Goal: Entertainment & Leisure: Consume media (video, audio)

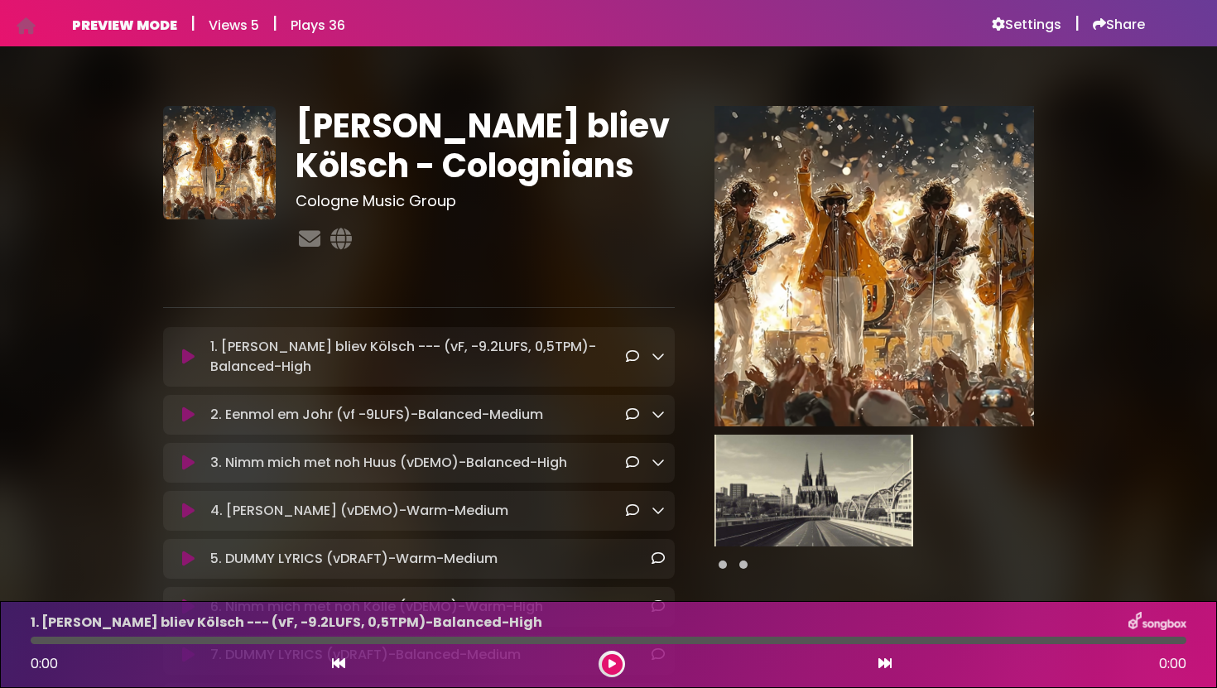
click at [189, 357] on icon at bounding box center [188, 357] width 12 height 17
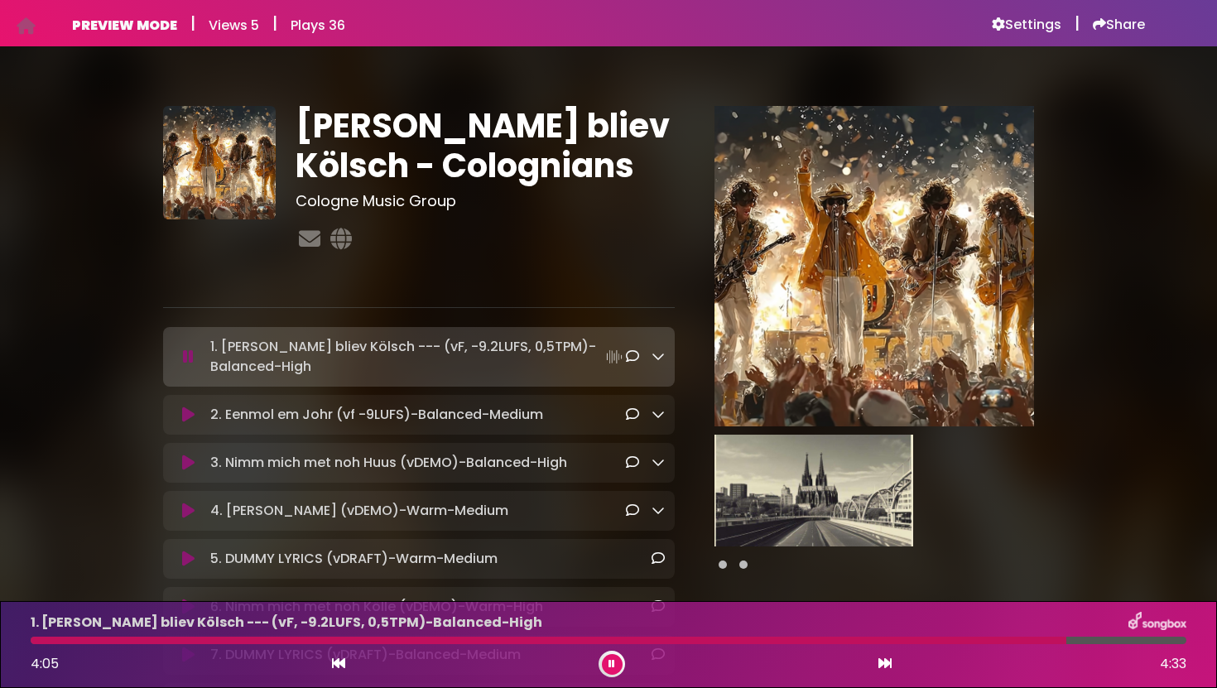
click at [185, 467] on icon at bounding box center [188, 463] width 12 height 17
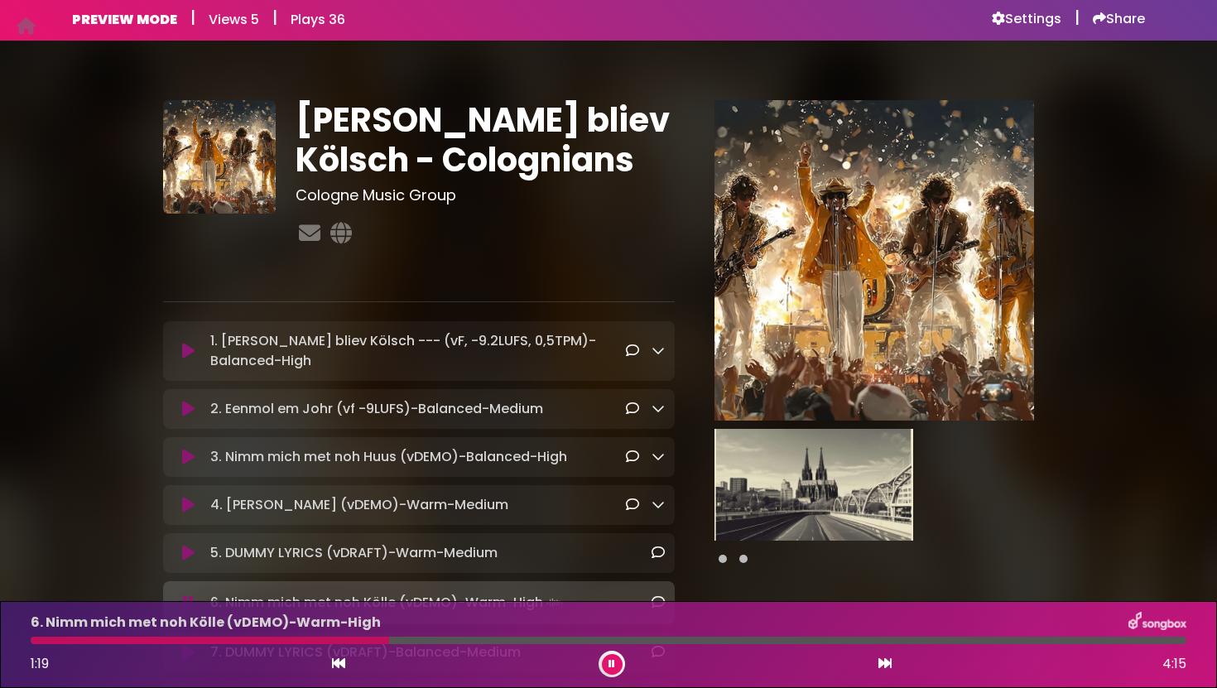
scroll to position [3, 0]
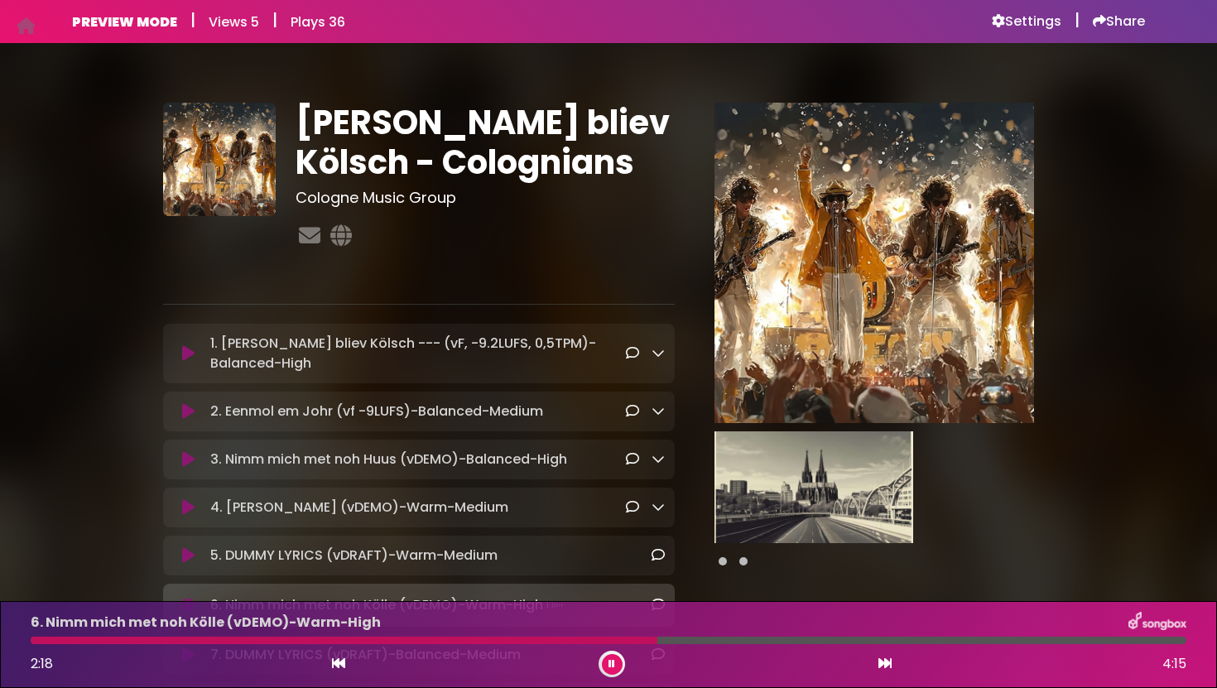
click at [623, 670] on div at bounding box center [612, 664] width 26 height 26
click at [613, 656] on button at bounding box center [612, 664] width 21 height 21
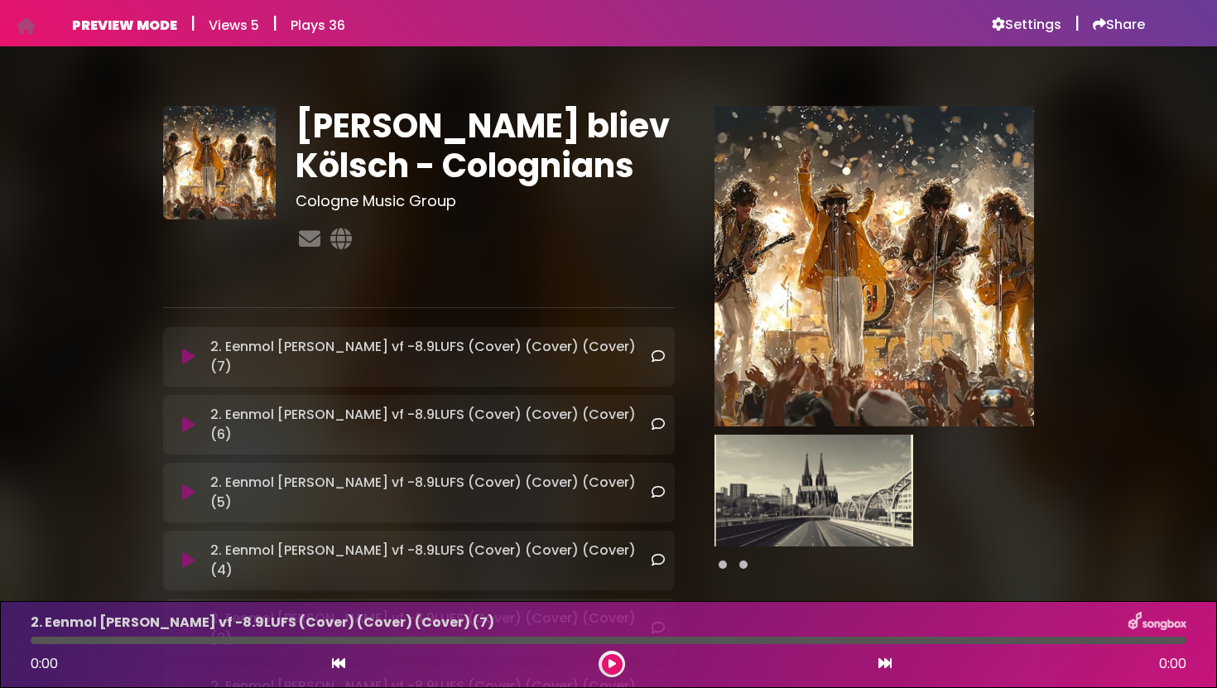
click at [189, 349] on icon at bounding box center [188, 357] width 12 height 17
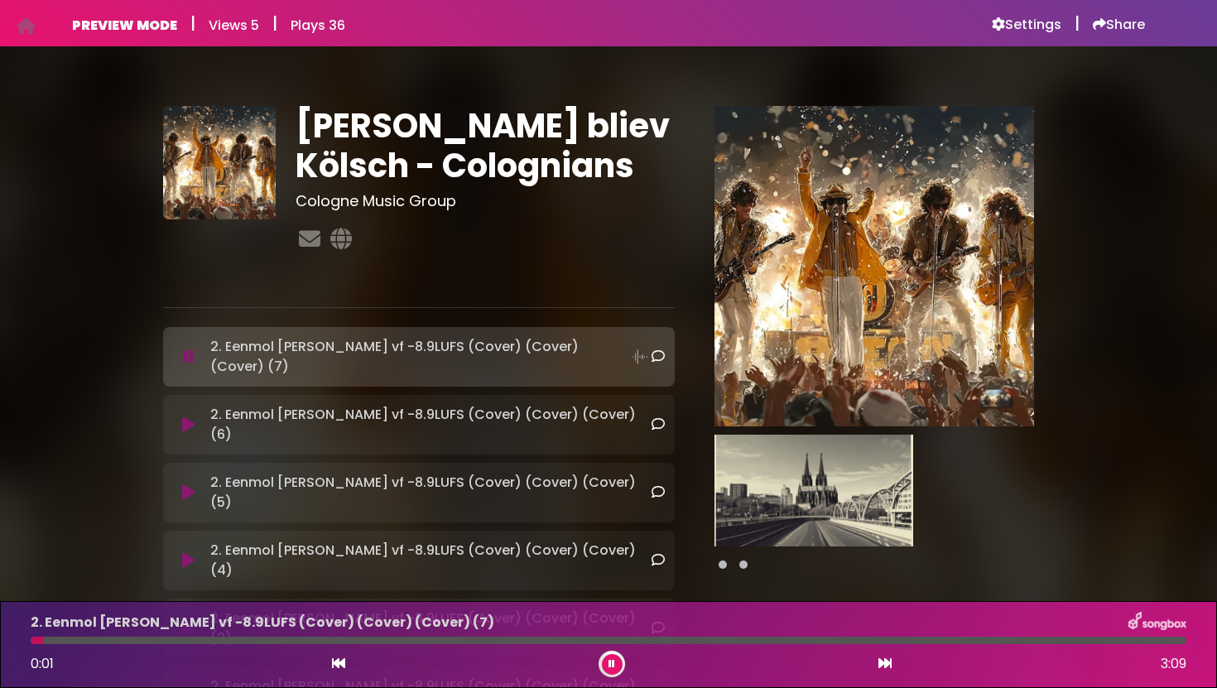
click at [265, 643] on div at bounding box center [609, 640] width 1156 height 7
click at [517, 642] on div at bounding box center [609, 640] width 1156 height 7
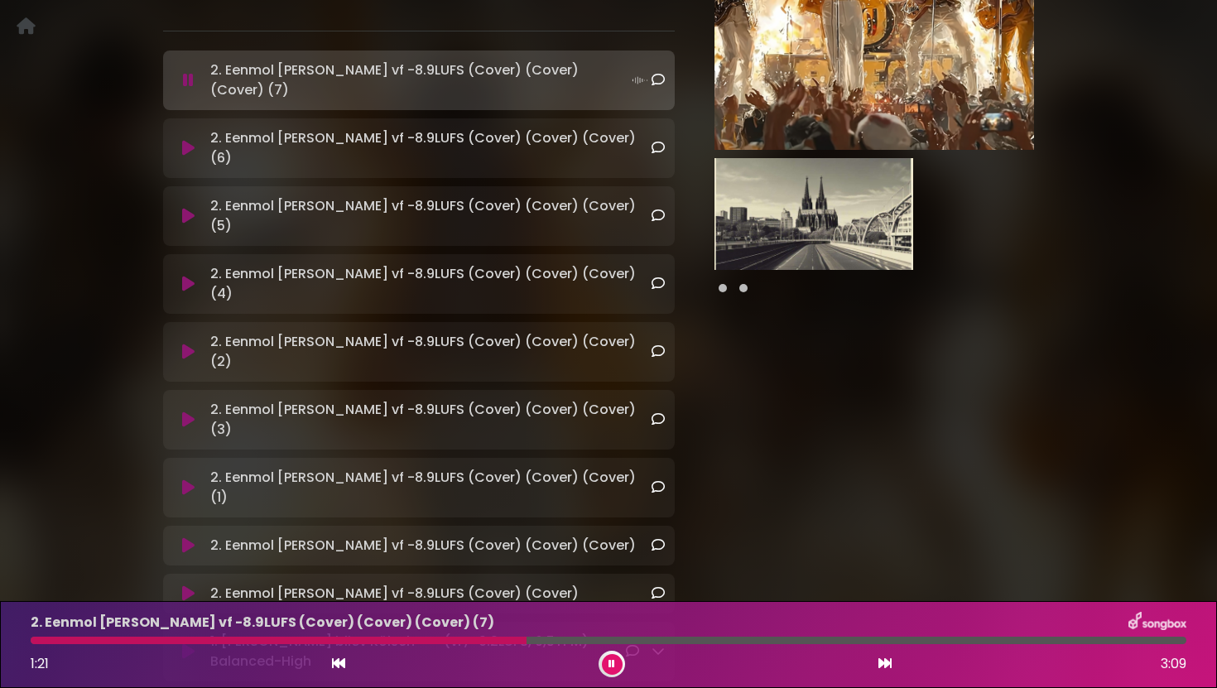
scroll to position [278, 0]
click at [333, 630] on p "1. Ming Hätz bliev Kölsch --- (vF, -9.2LUFS, 0,5TPM)-Balanced-High Loading Tra…" at bounding box center [417, 650] width 415 height 40
click at [191, 642] on icon at bounding box center [188, 650] width 12 height 17
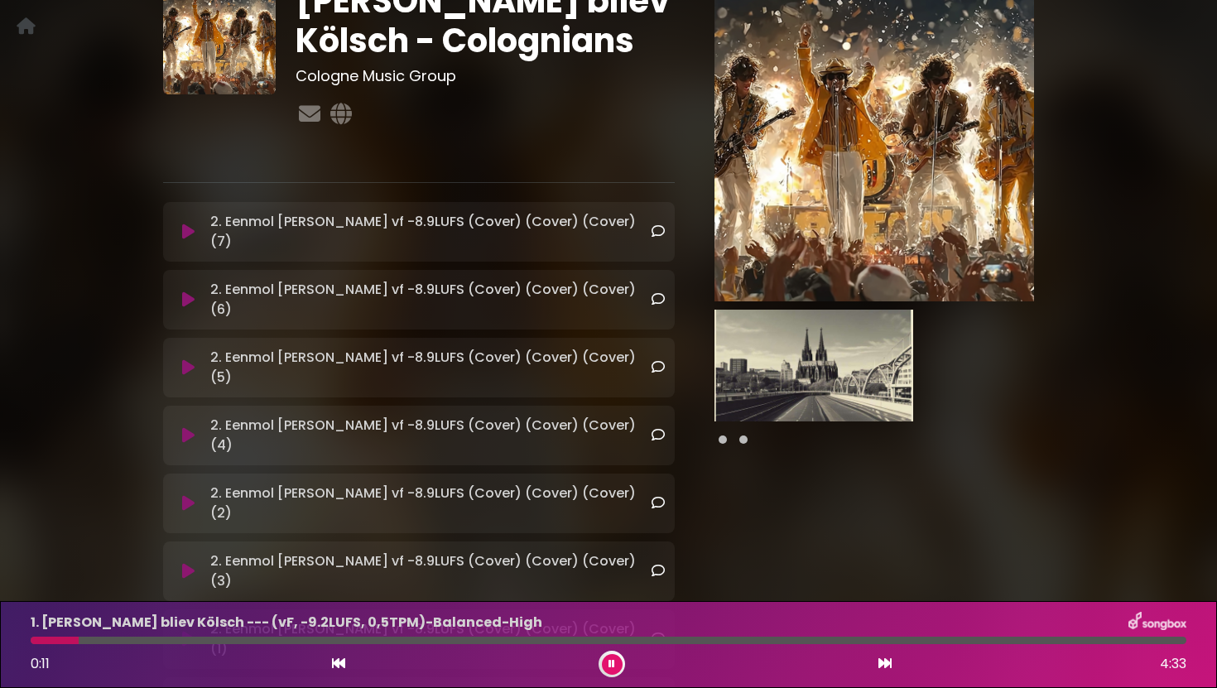
scroll to position [117, 0]
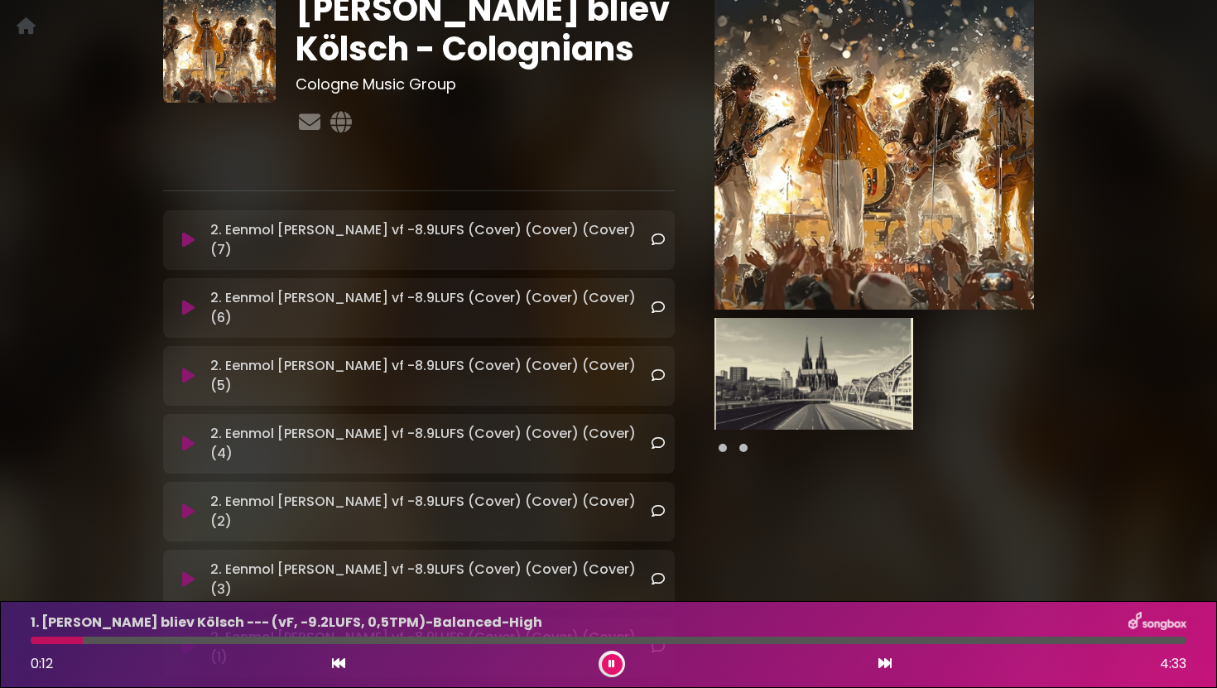
click at [191, 300] on icon at bounding box center [188, 308] width 12 height 17
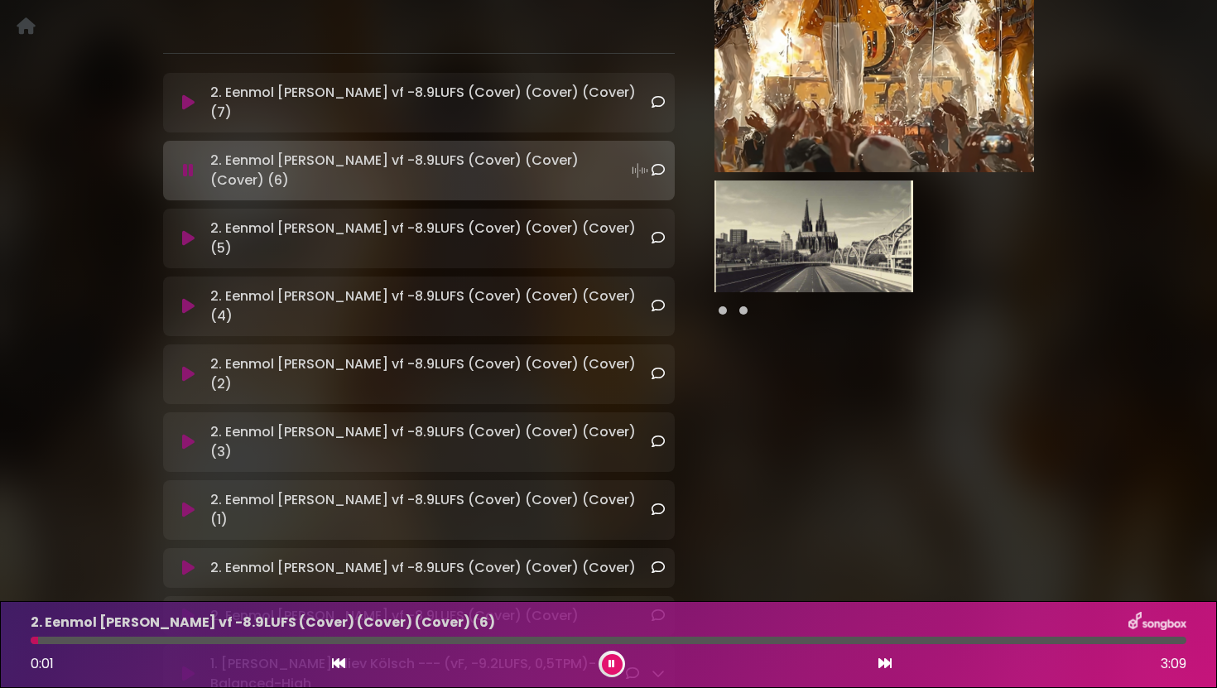
scroll to position [264, 0]
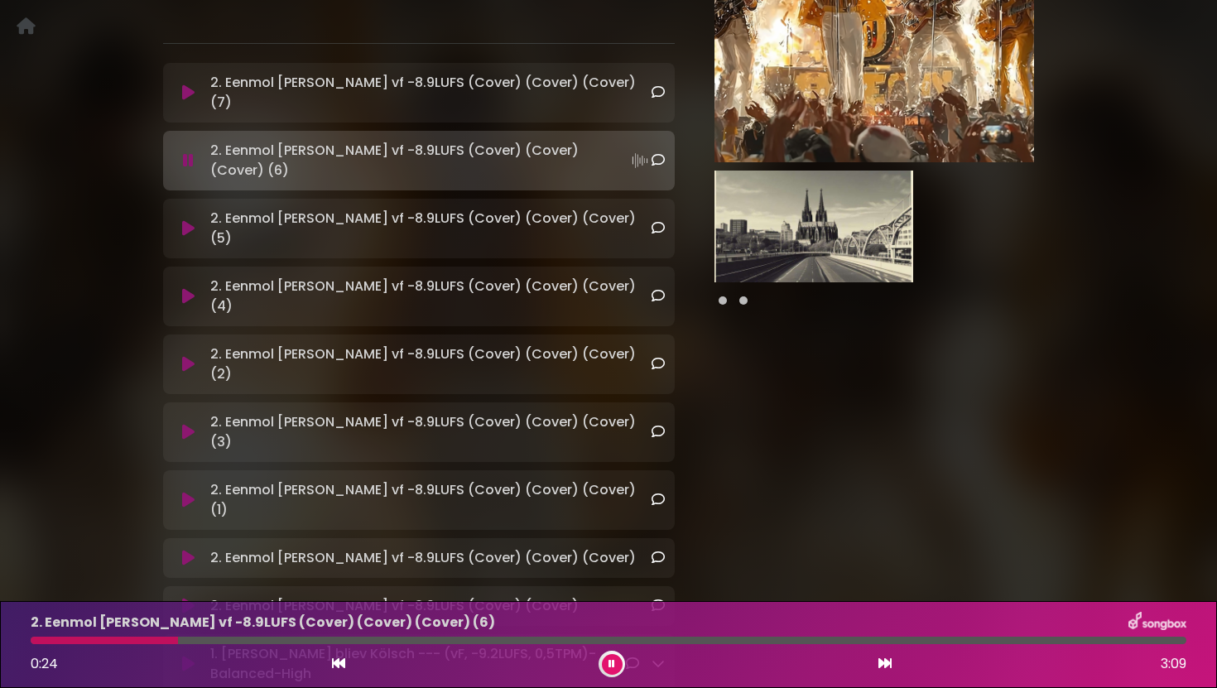
click at [183, 84] on icon at bounding box center [188, 92] width 12 height 17
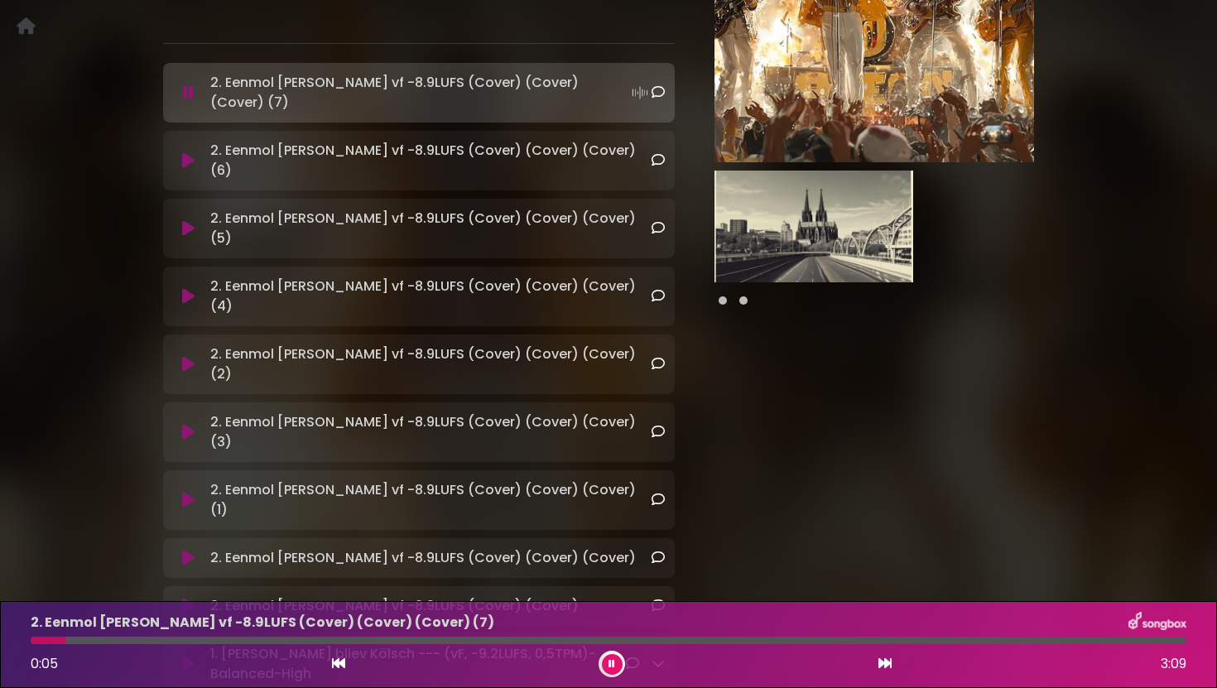
click at [188, 598] on icon at bounding box center [188, 606] width 12 height 17
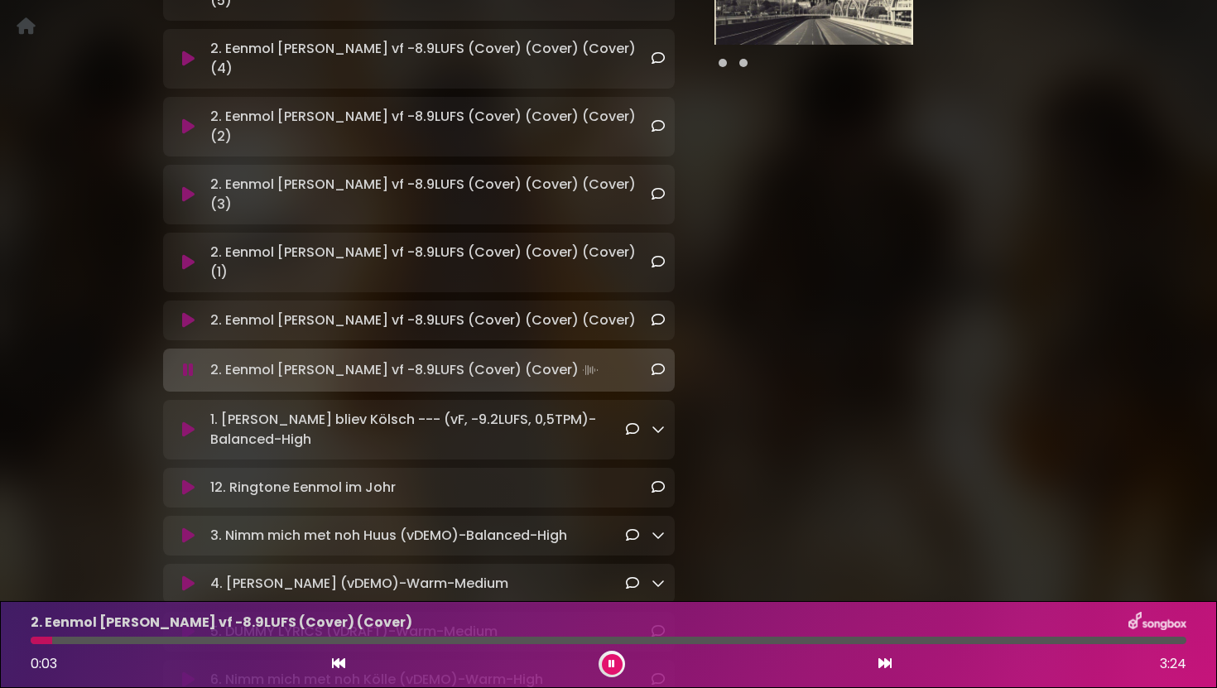
scroll to position [504, 0]
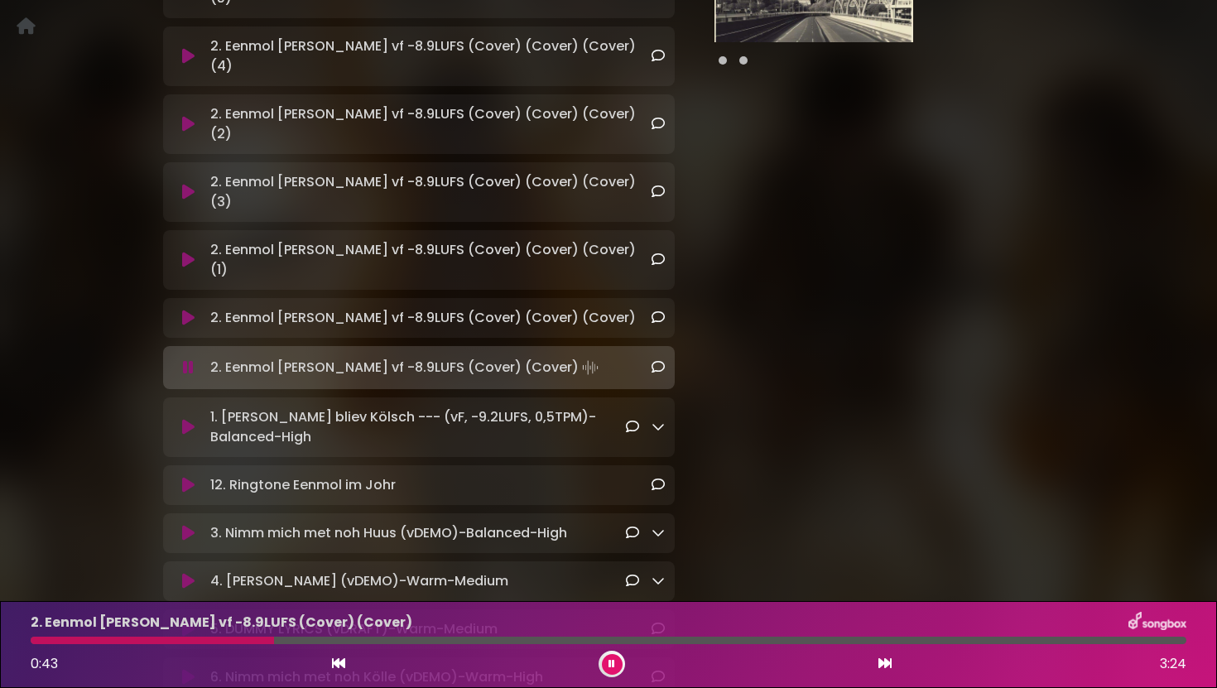
click at [187, 310] on icon at bounding box center [188, 318] width 12 height 17
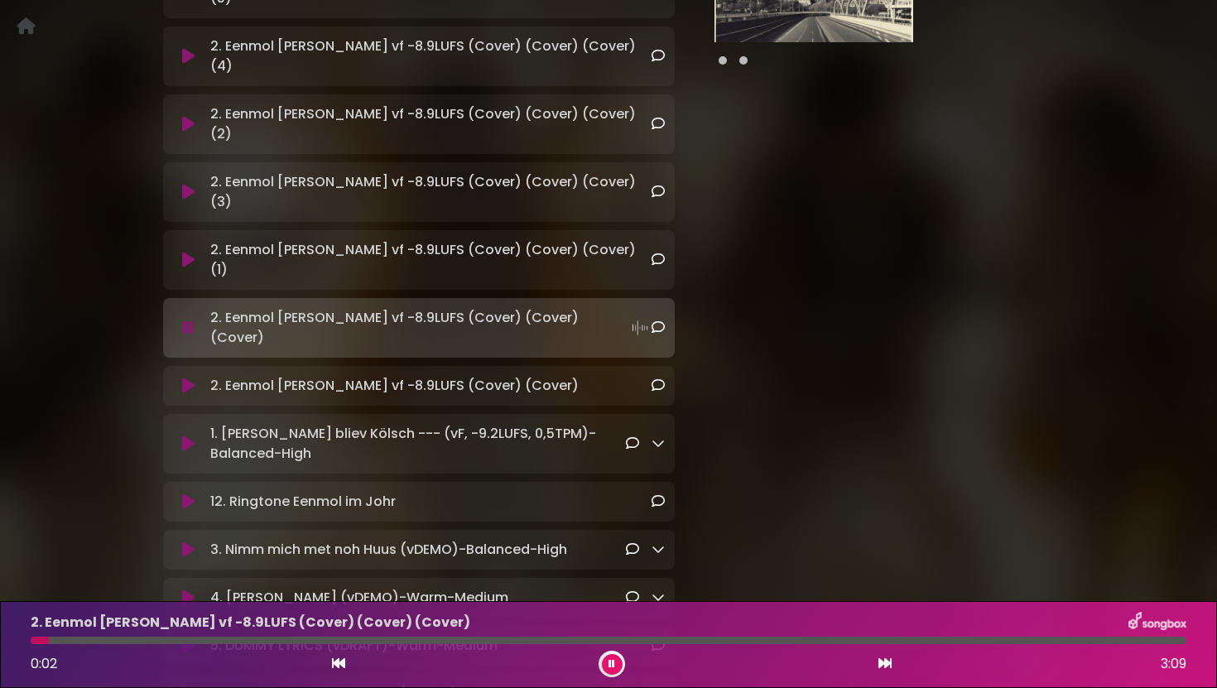
click at [295, 640] on div at bounding box center [609, 640] width 1156 height 7
click at [188, 252] on icon at bounding box center [188, 260] width 12 height 17
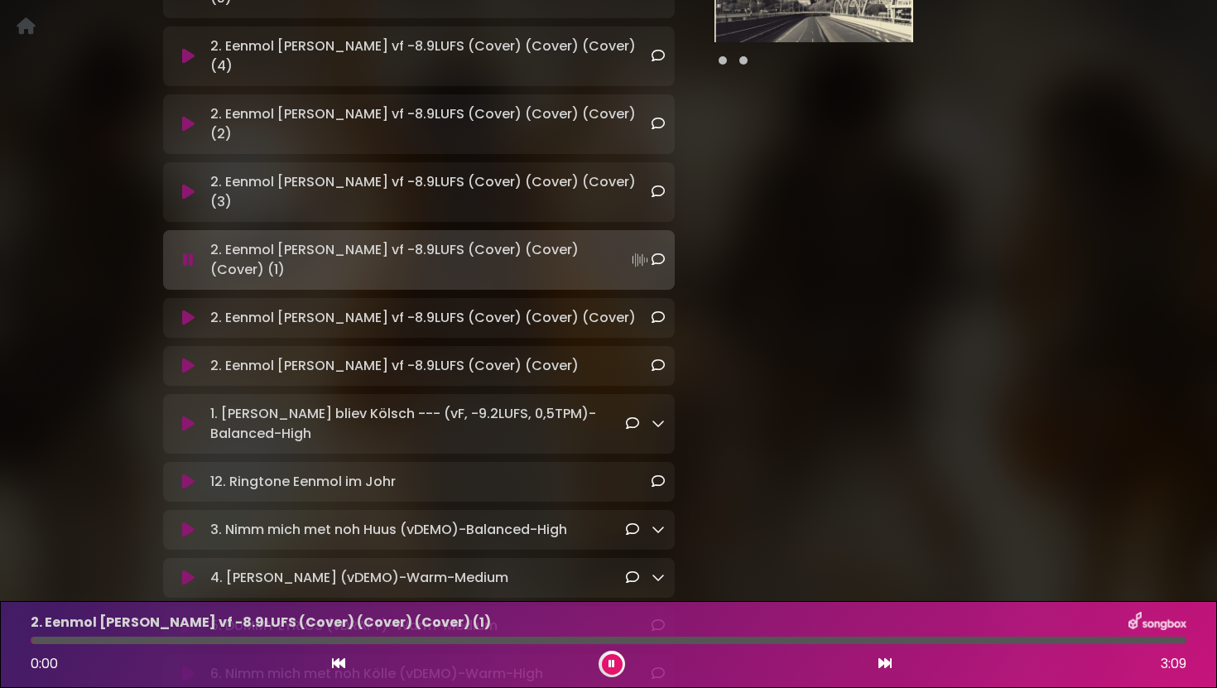
click at [304, 640] on div at bounding box center [609, 640] width 1156 height 7
click at [474, 643] on div at bounding box center [609, 640] width 1156 height 7
click at [601, 642] on div at bounding box center [609, 640] width 1156 height 7
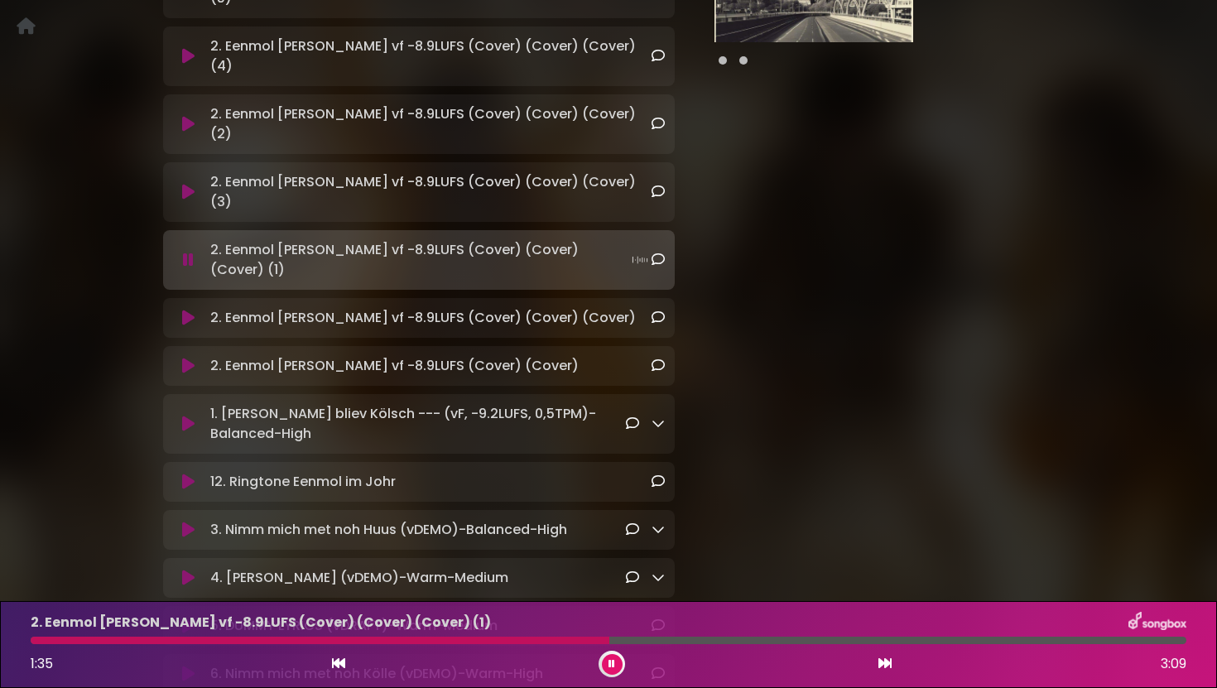
click at [191, 184] on icon at bounding box center [188, 192] width 12 height 17
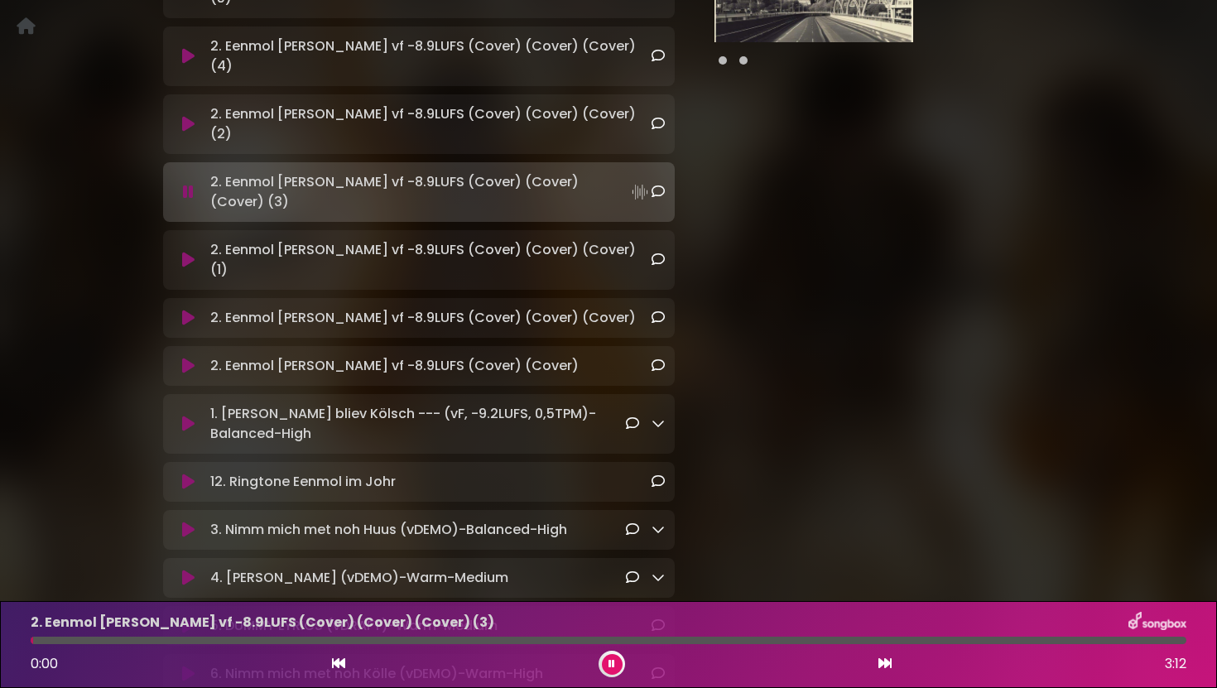
click at [344, 642] on div at bounding box center [609, 640] width 1156 height 7
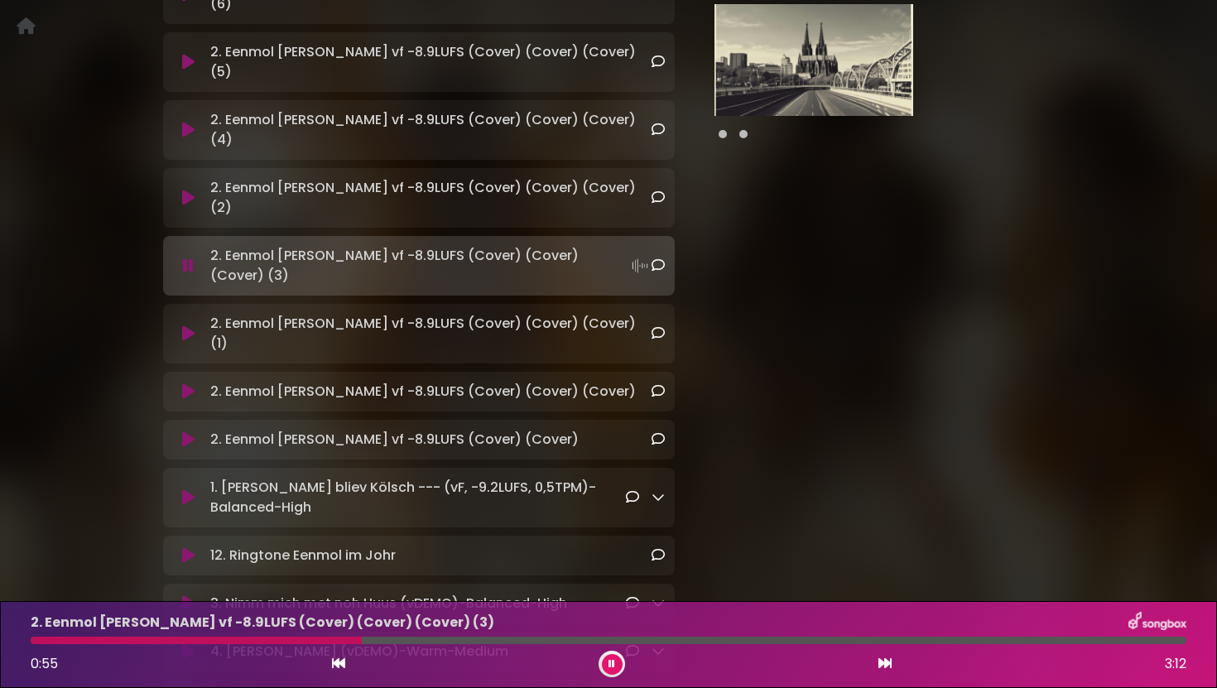
scroll to position [423, 0]
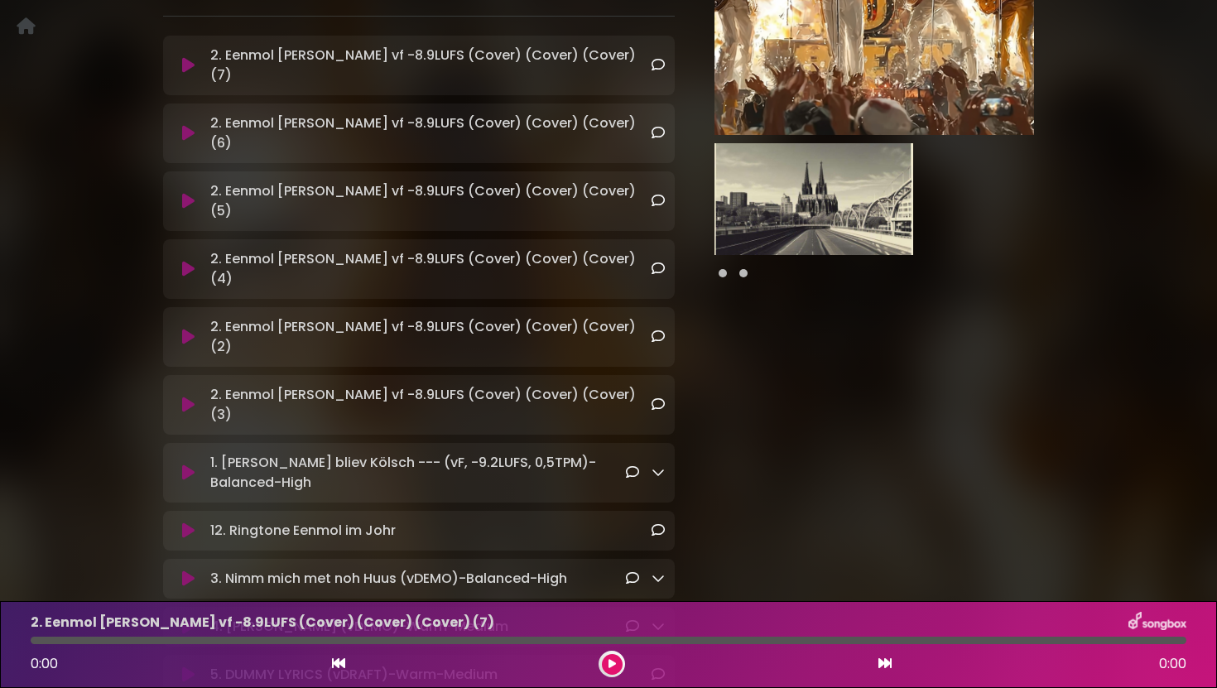
scroll to position [282, 0]
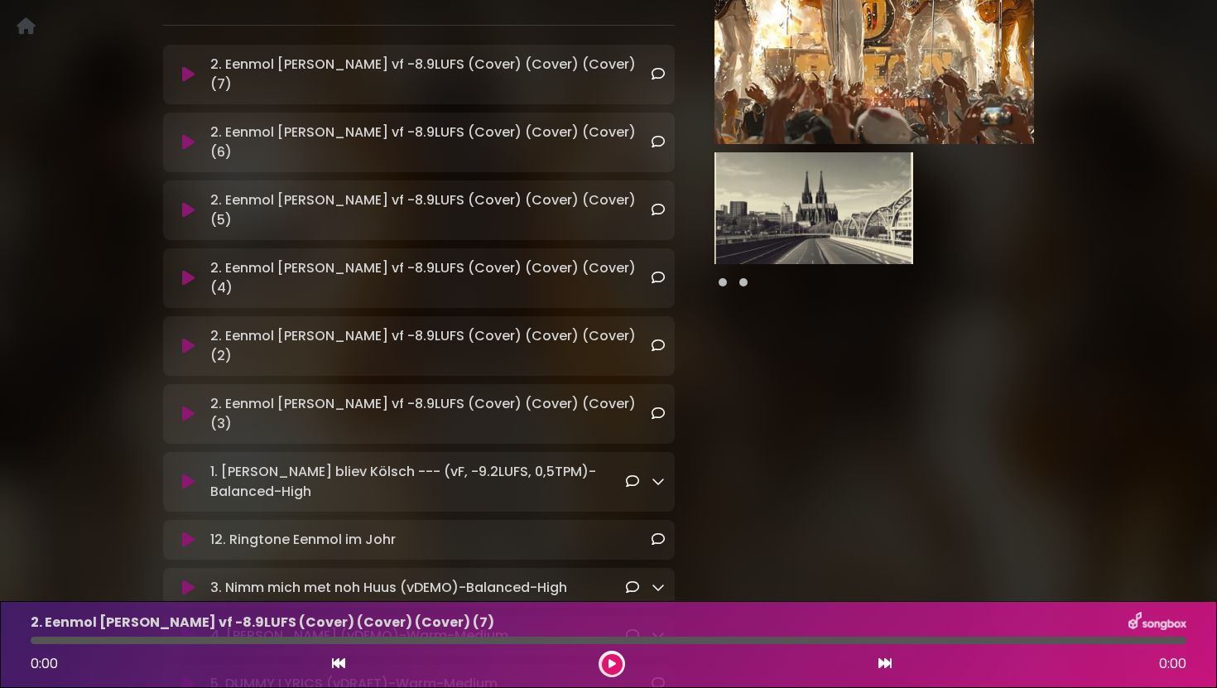
click at [188, 406] on icon at bounding box center [188, 414] width 12 height 17
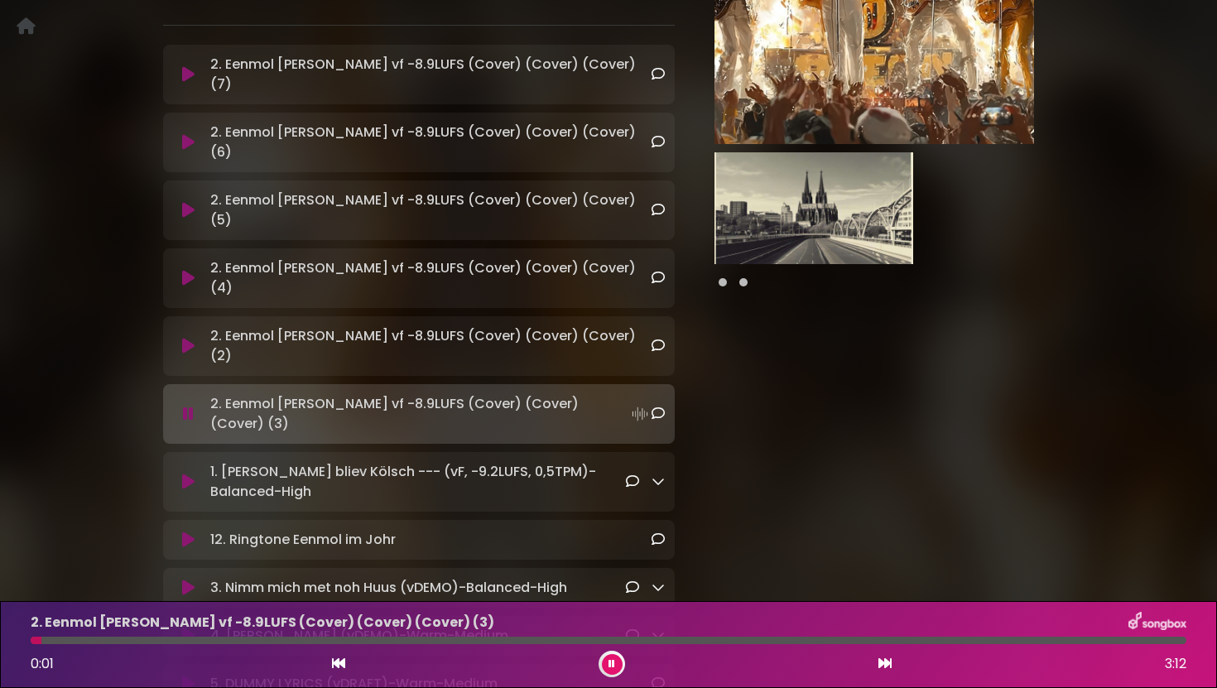
click at [187, 406] on icon at bounding box center [188, 414] width 11 height 17
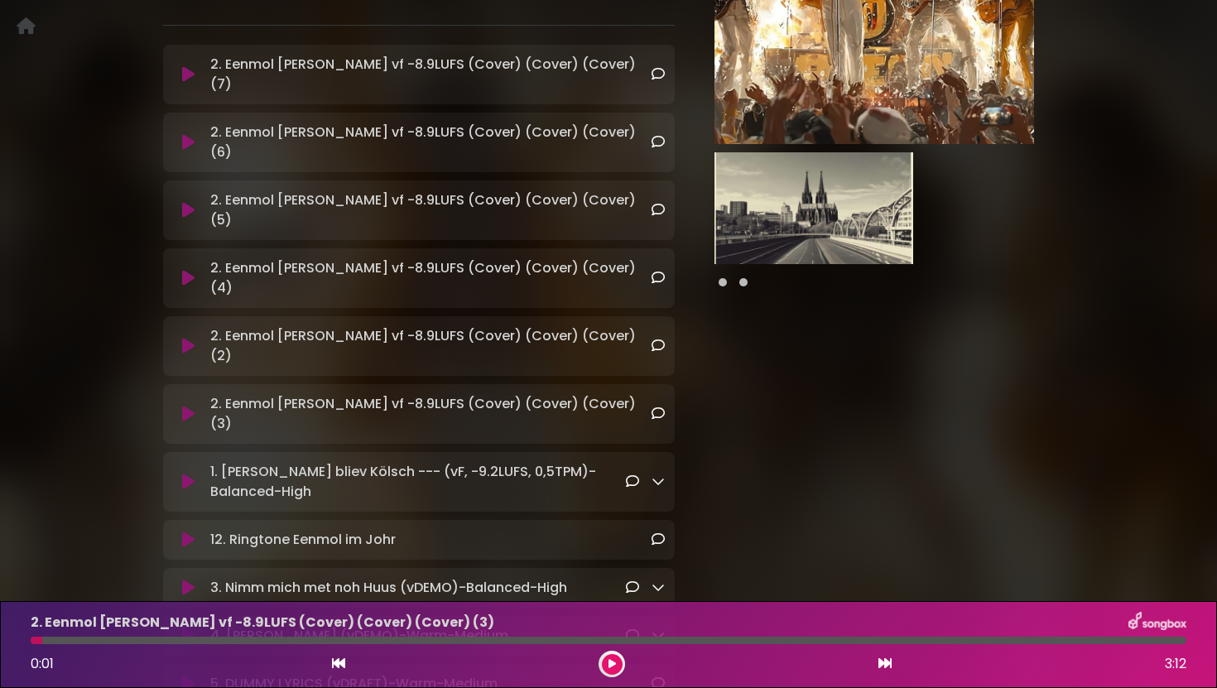
click at [190, 406] on icon at bounding box center [188, 414] width 12 height 17
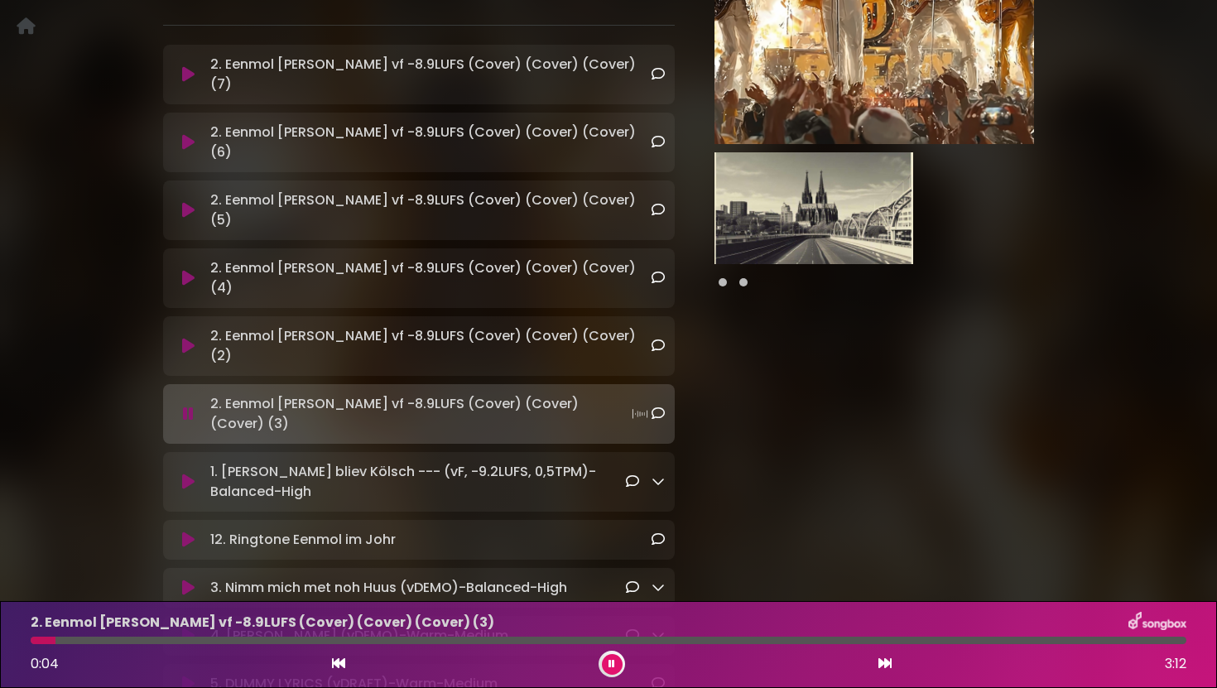
click at [211, 638] on div at bounding box center [609, 640] width 1156 height 7
click at [189, 338] on icon at bounding box center [188, 346] width 12 height 17
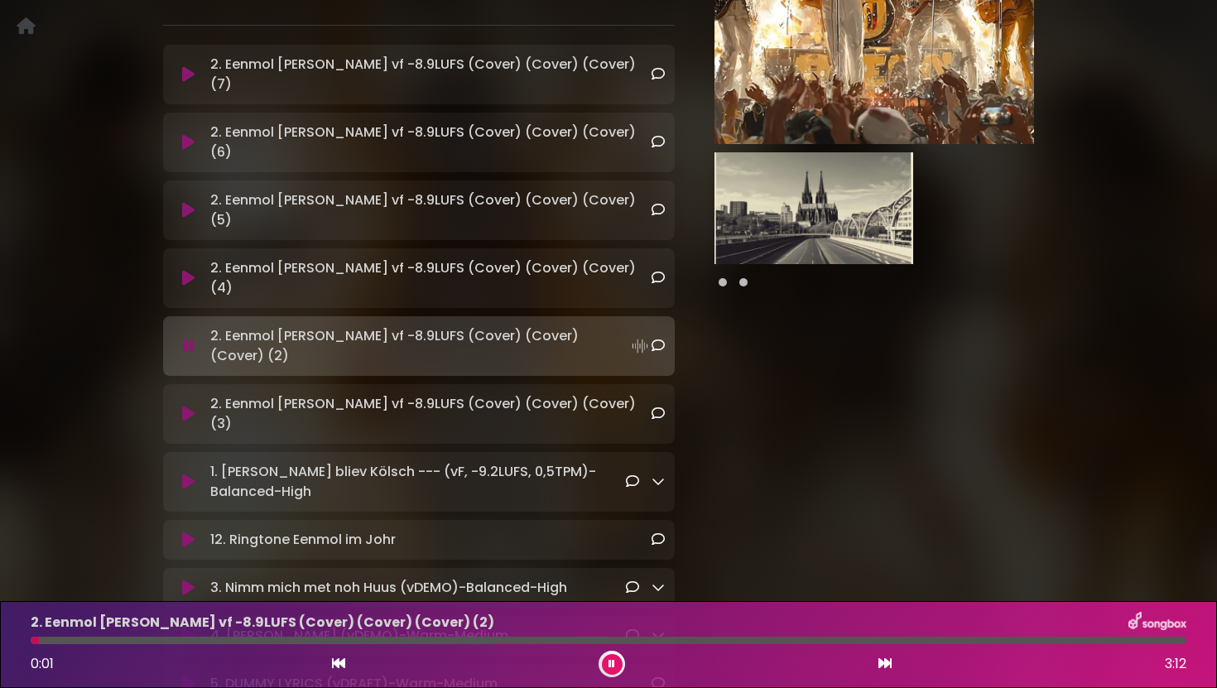
click at [284, 641] on div at bounding box center [609, 640] width 1156 height 7
click at [187, 270] on icon at bounding box center [188, 278] width 12 height 17
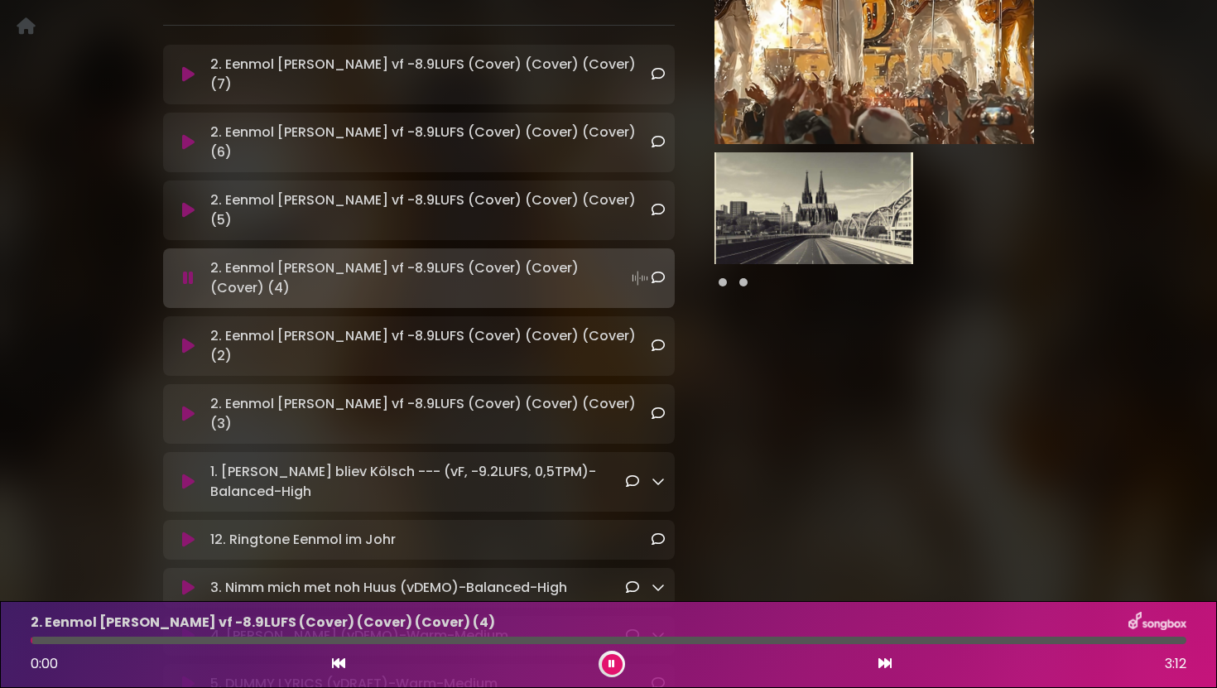
click at [270, 641] on div at bounding box center [609, 640] width 1156 height 7
click at [186, 202] on icon at bounding box center [188, 210] width 12 height 17
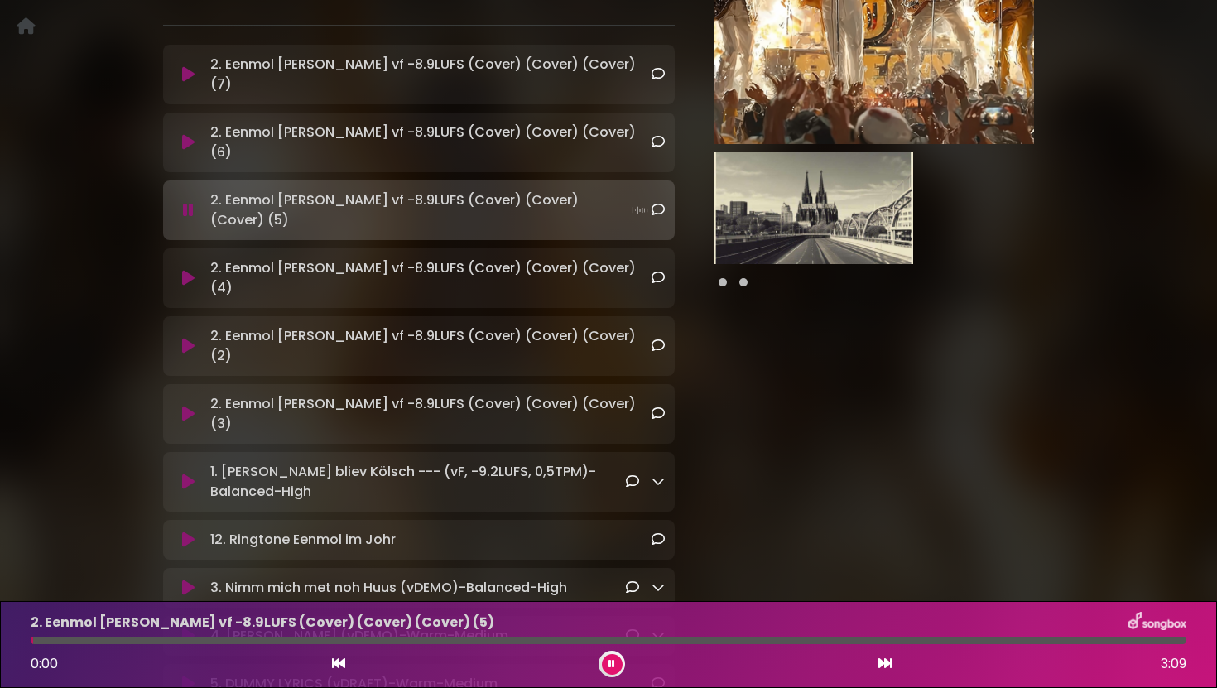
click at [279, 639] on div at bounding box center [609, 640] width 1156 height 7
click at [190, 134] on icon at bounding box center [188, 142] width 12 height 17
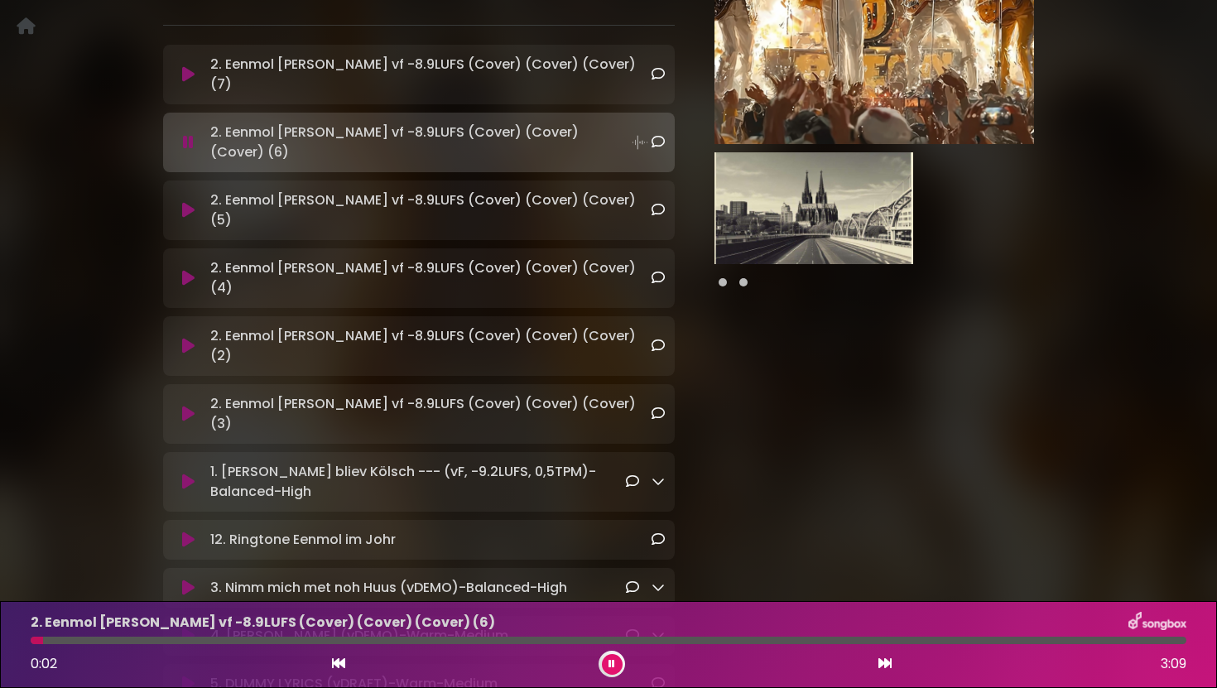
click at [338, 638] on div at bounding box center [609, 640] width 1156 height 7
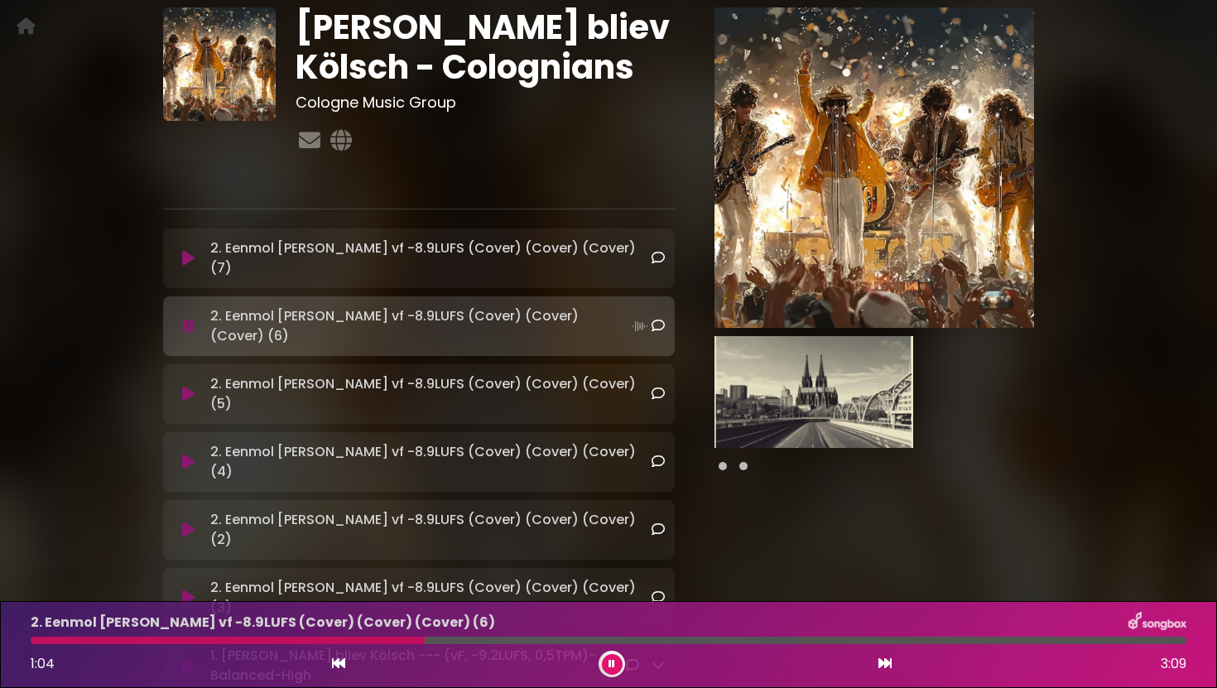
scroll to position [94, 0]
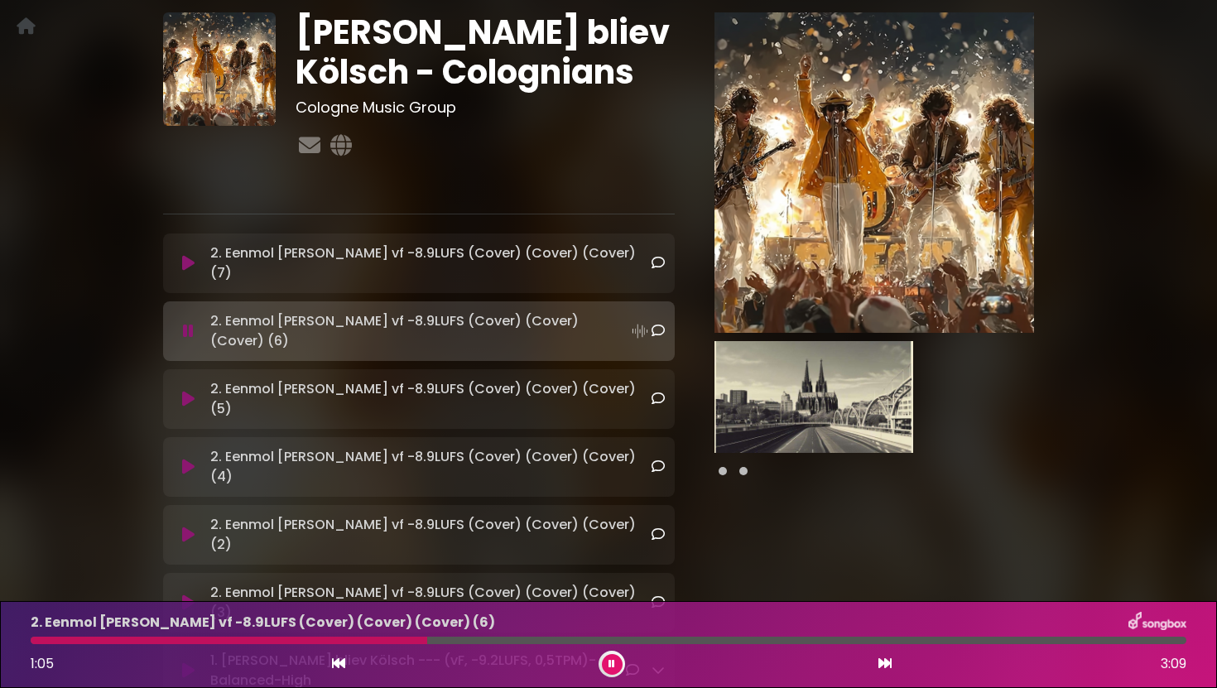
click at [182, 255] on icon at bounding box center [188, 263] width 12 height 17
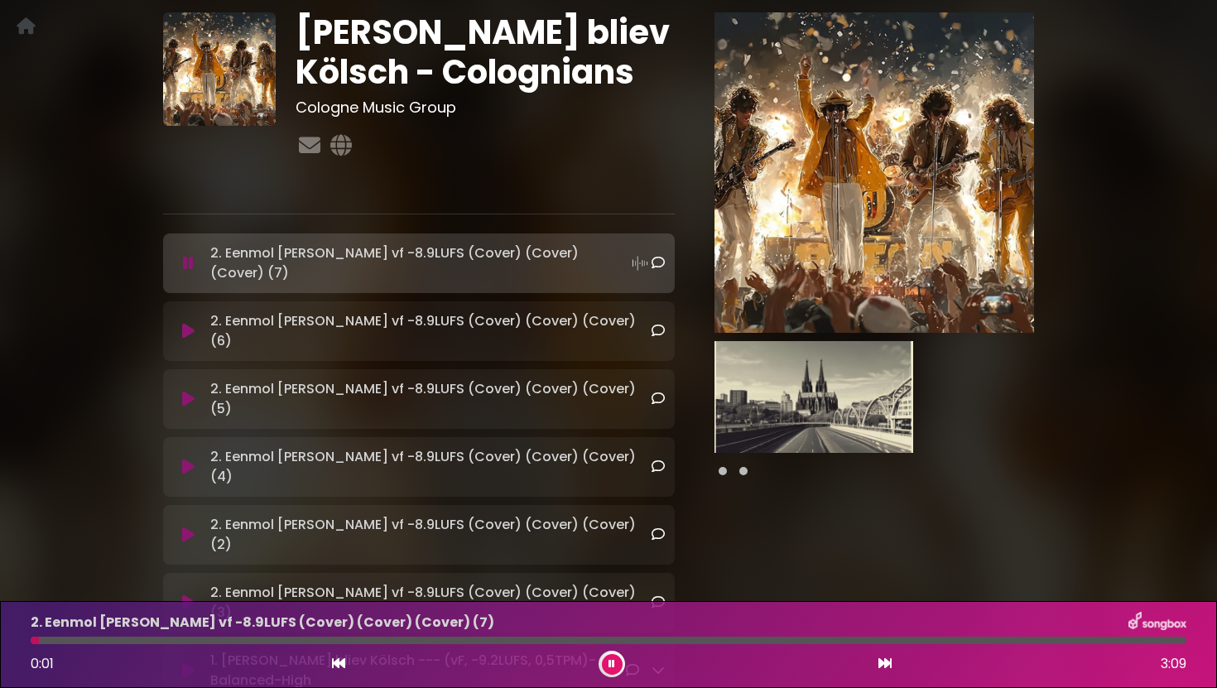
click at [317, 642] on div at bounding box center [609, 640] width 1156 height 7
click at [384, 641] on div at bounding box center [609, 640] width 1156 height 7
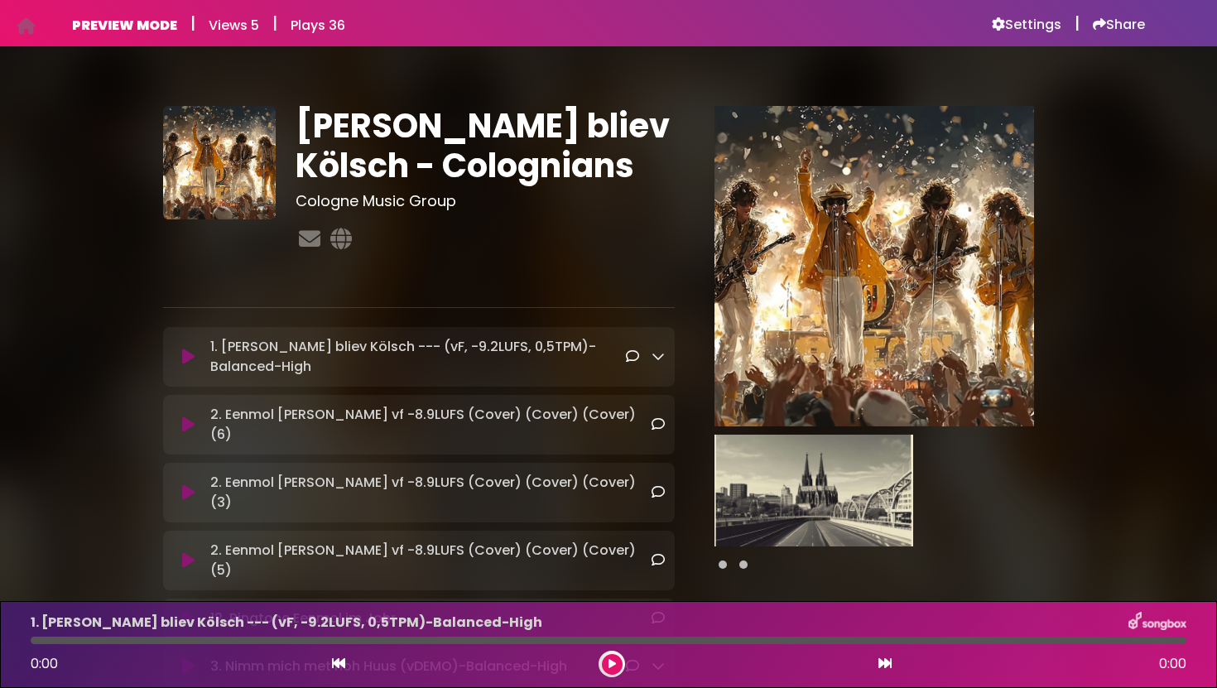
click at [187, 358] on icon at bounding box center [188, 357] width 12 height 17
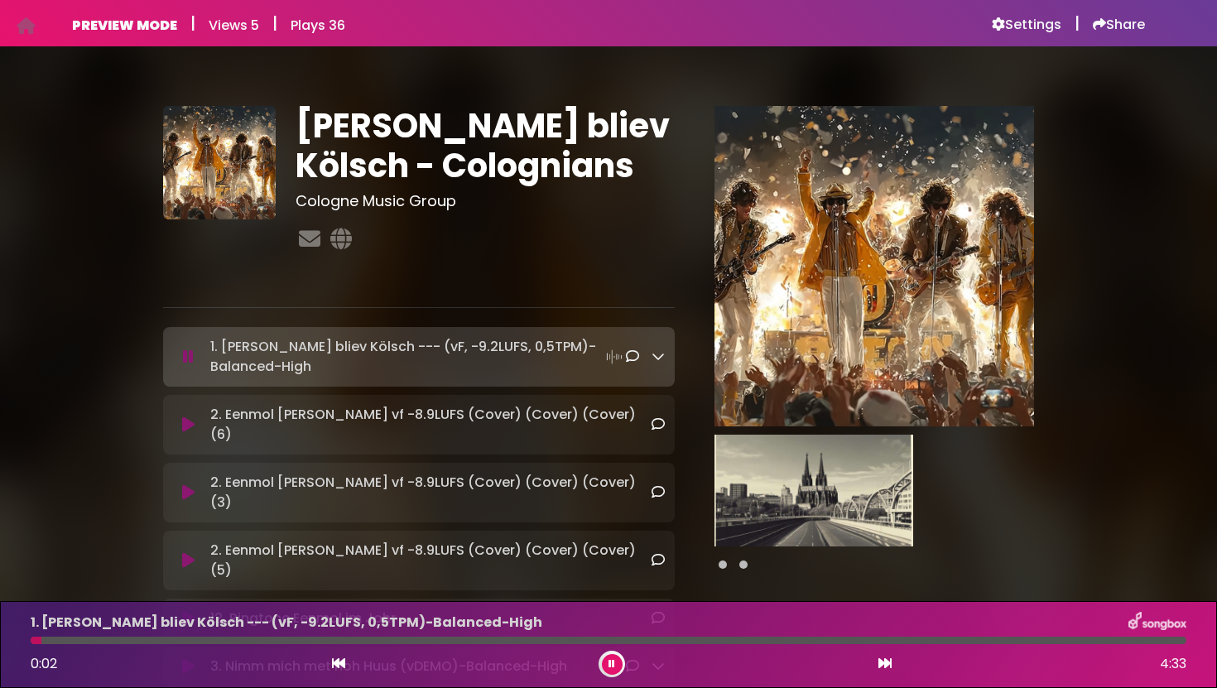
click at [191, 417] on icon at bounding box center [188, 424] width 12 height 17
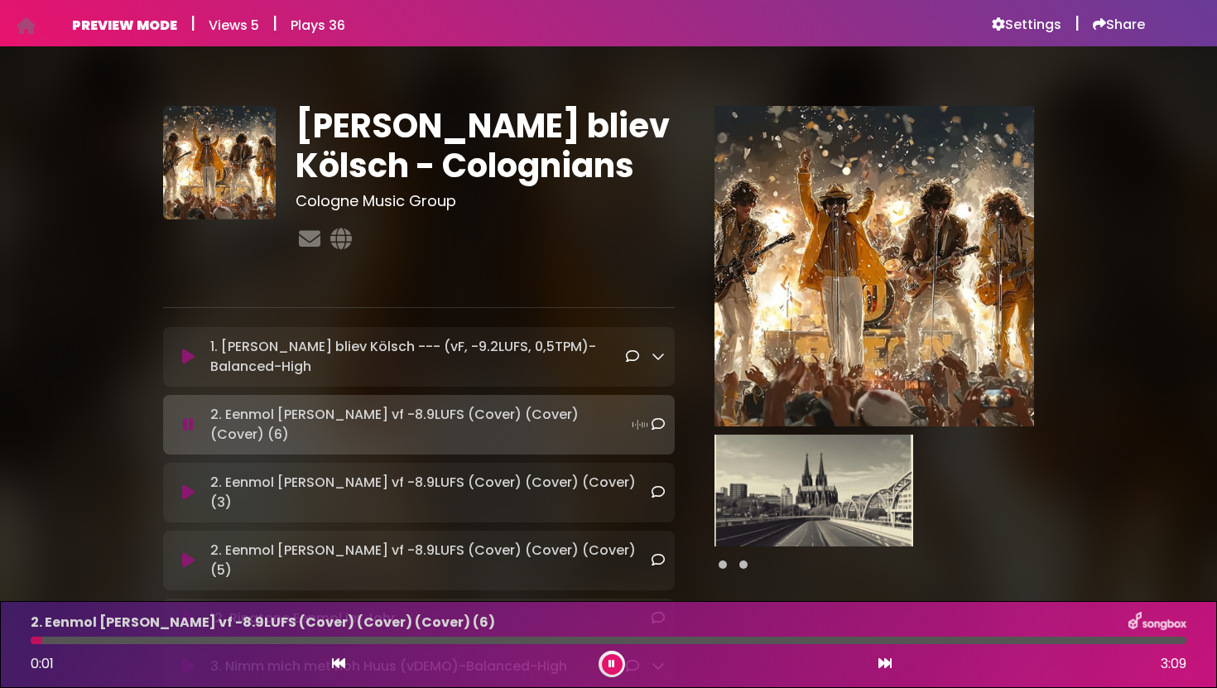
click at [308, 633] on div "2. Eenmol em Johr vf -8.9LUFS (Cover) (Cover) (Cover) (6) 0:01 3:09" at bounding box center [609, 644] width 1176 height 65
click at [308, 640] on div at bounding box center [609, 640] width 1156 height 7
click at [191, 484] on icon at bounding box center [188, 492] width 12 height 17
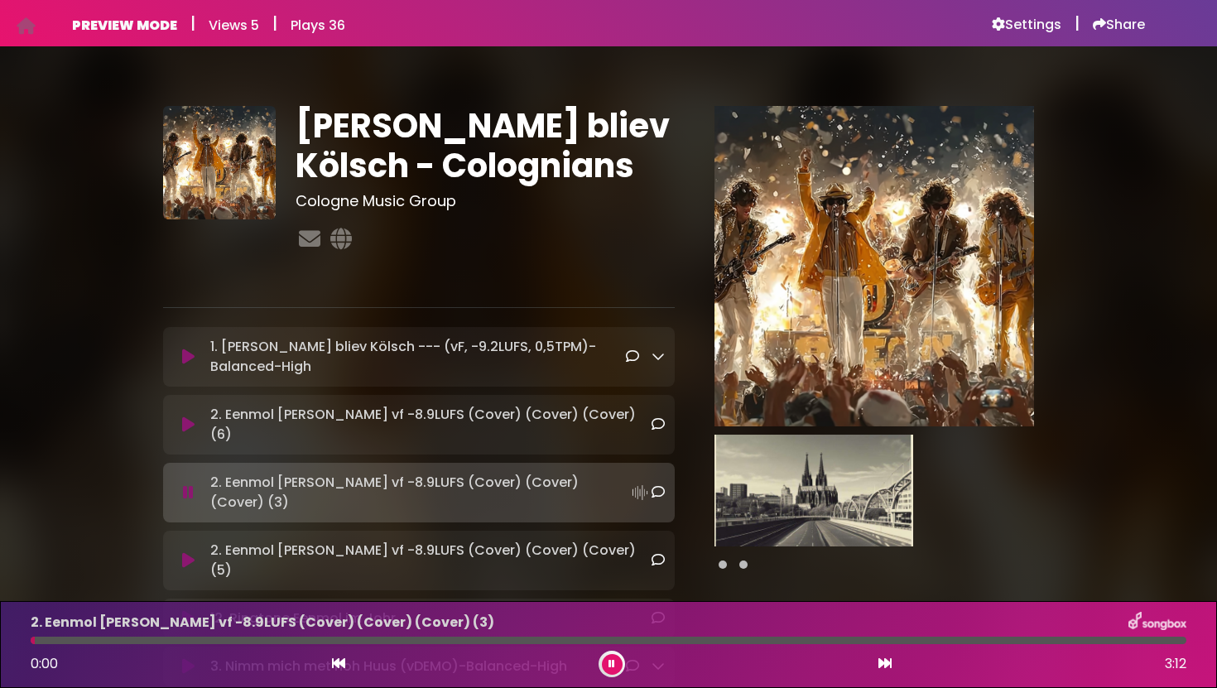
click at [315, 644] on div "2. Eenmol em Johr vf -8.9LUFS (Cover) (Cover) (Cover) (3) 0:00 3:12" at bounding box center [609, 644] width 1176 height 65
click at [320, 642] on div at bounding box center [609, 640] width 1156 height 7
click at [188, 552] on icon at bounding box center [188, 560] width 12 height 17
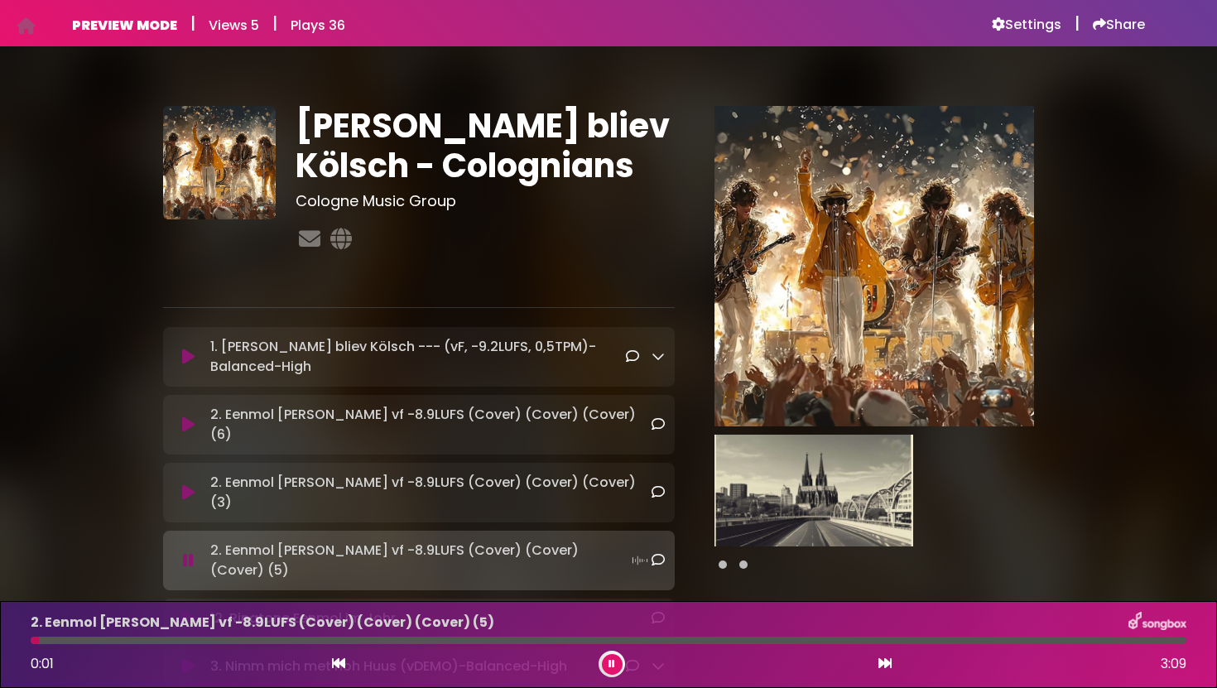
click at [312, 638] on div at bounding box center [609, 640] width 1156 height 7
click at [186, 421] on icon at bounding box center [188, 424] width 12 height 17
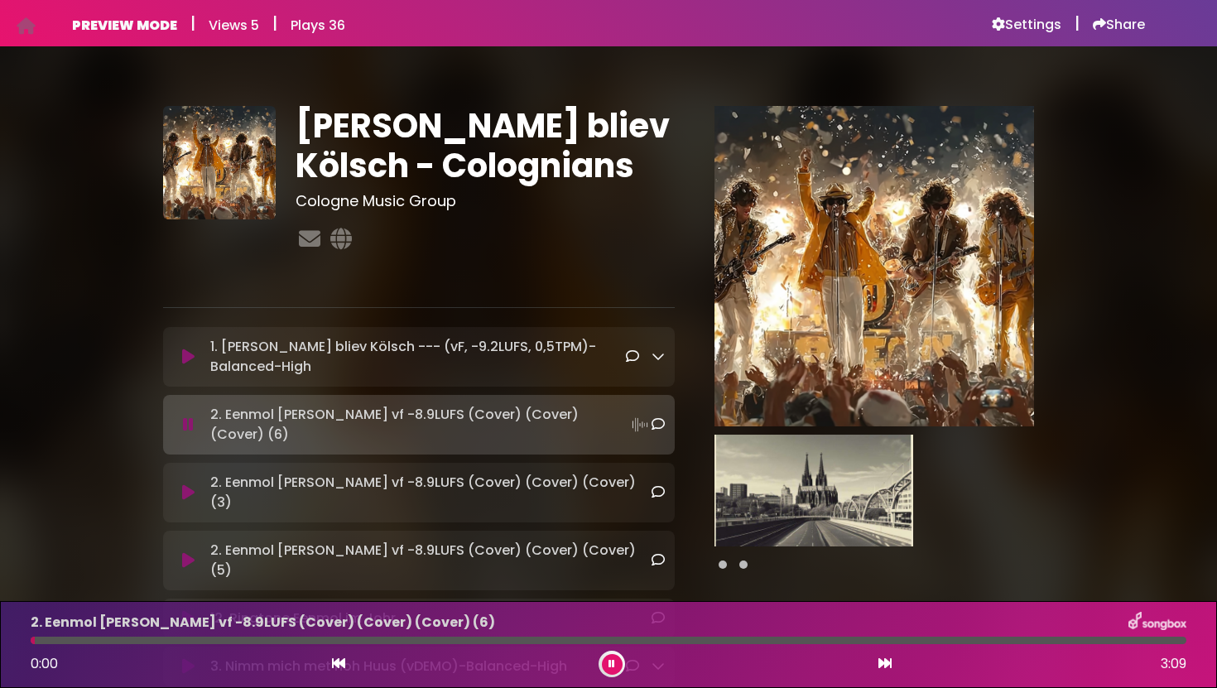
click at [402, 643] on div at bounding box center [609, 640] width 1156 height 7
click at [495, 641] on div at bounding box center [609, 640] width 1156 height 7
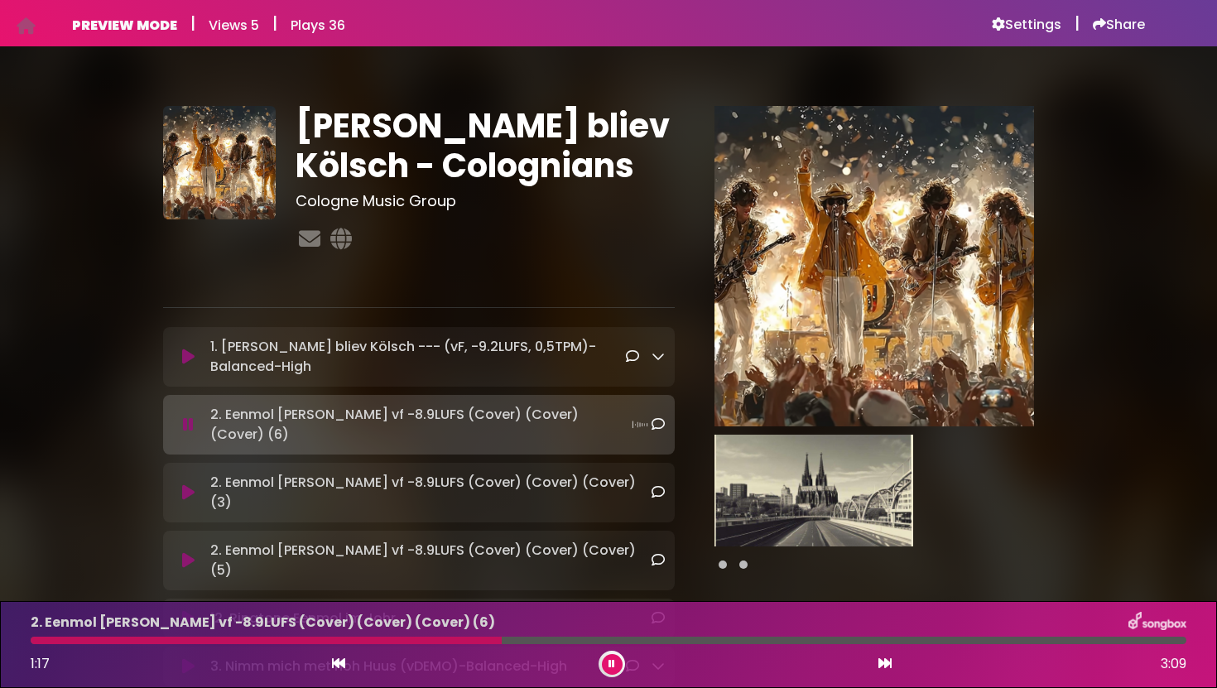
click at [681, 639] on div at bounding box center [609, 640] width 1156 height 7
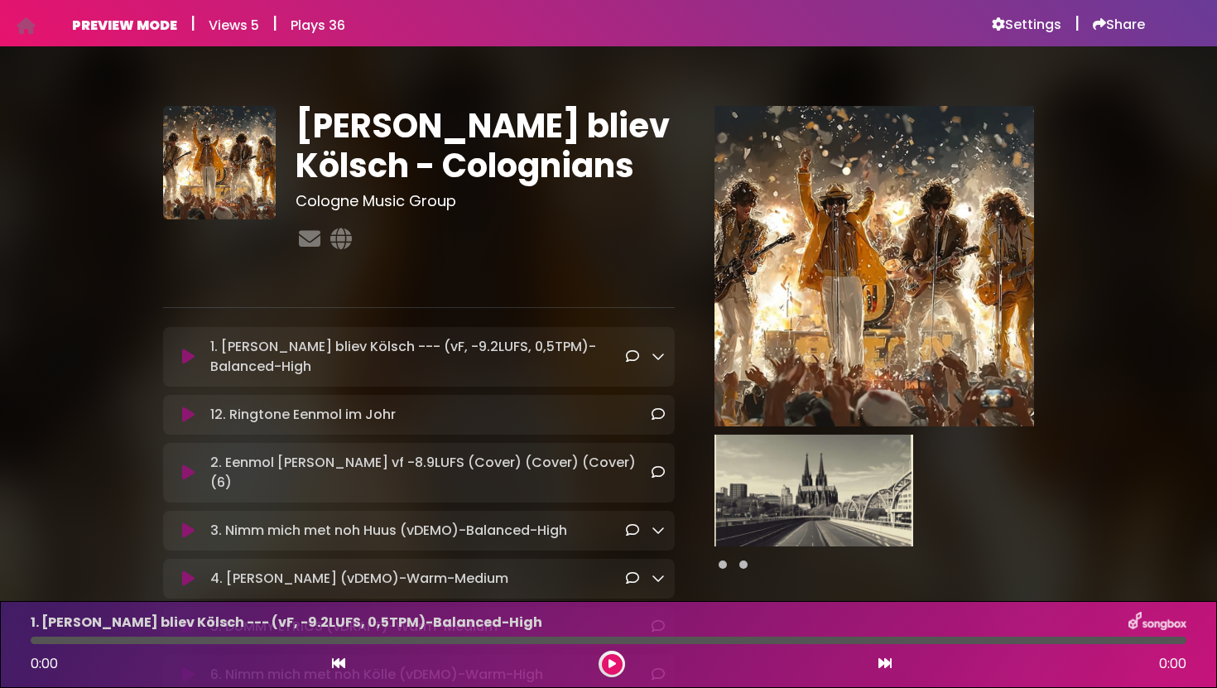
click at [194, 359] on icon at bounding box center [188, 357] width 12 height 17
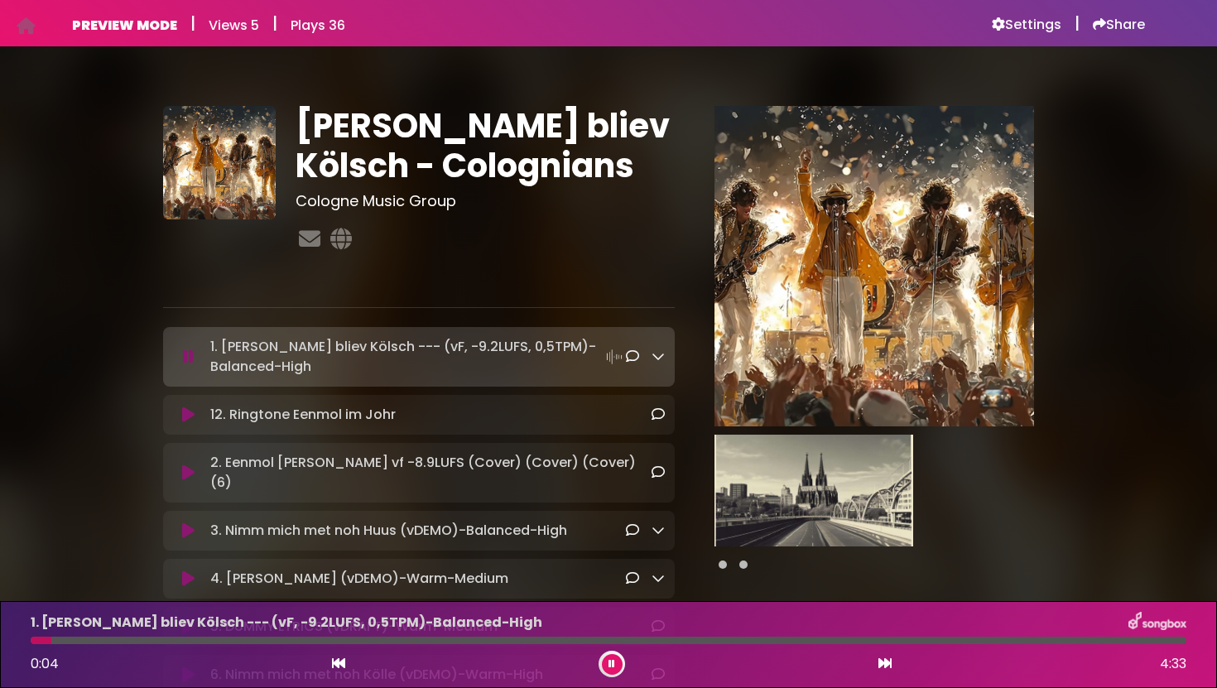
click at [191, 416] on icon at bounding box center [188, 414] width 12 height 17
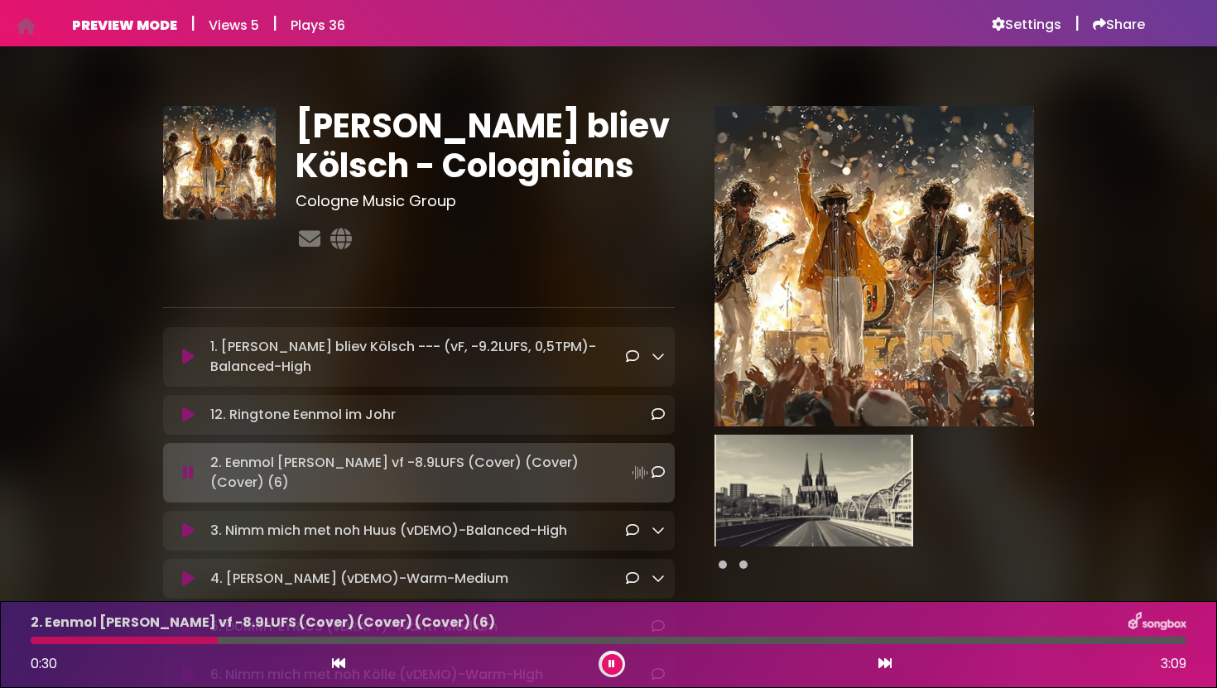
click at [181, 455] on div "2. Eenmol [PERSON_NAME] vf -8.9LUFS (Cover) (Cover) (Cover) (6) Loading Track..." at bounding box center [419, 473] width 492 height 40
click at [191, 469] on icon at bounding box center [188, 472] width 11 height 17
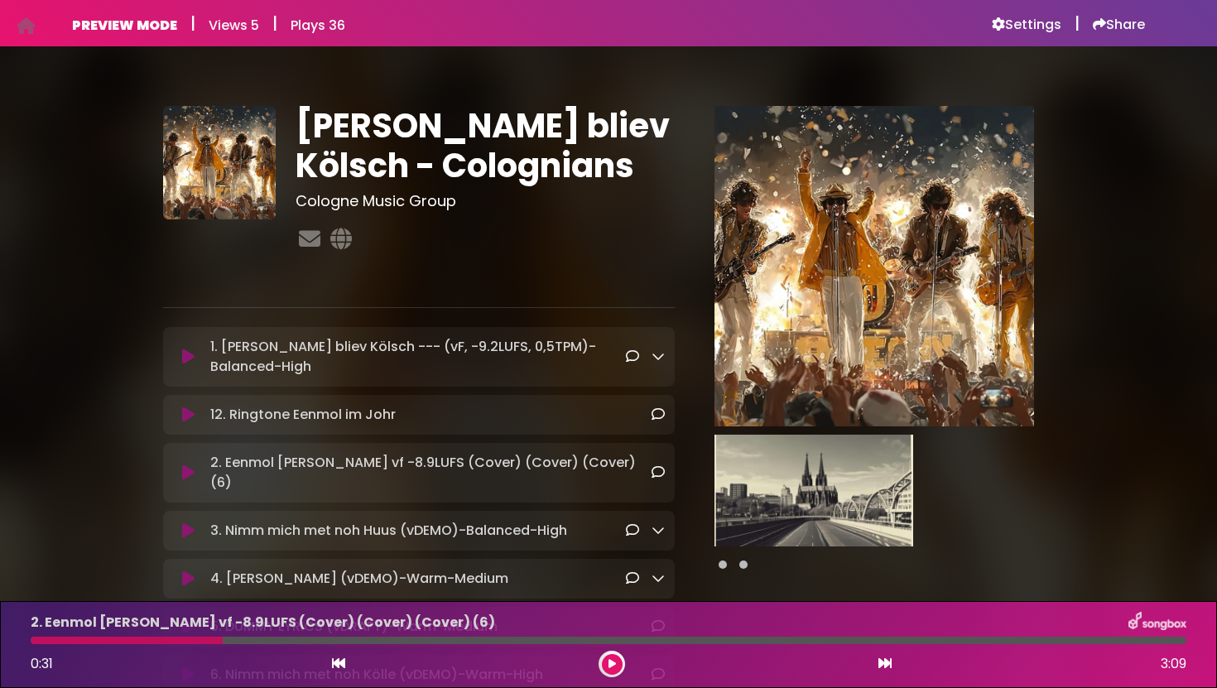
click at [188, 362] on icon at bounding box center [188, 357] width 12 height 17
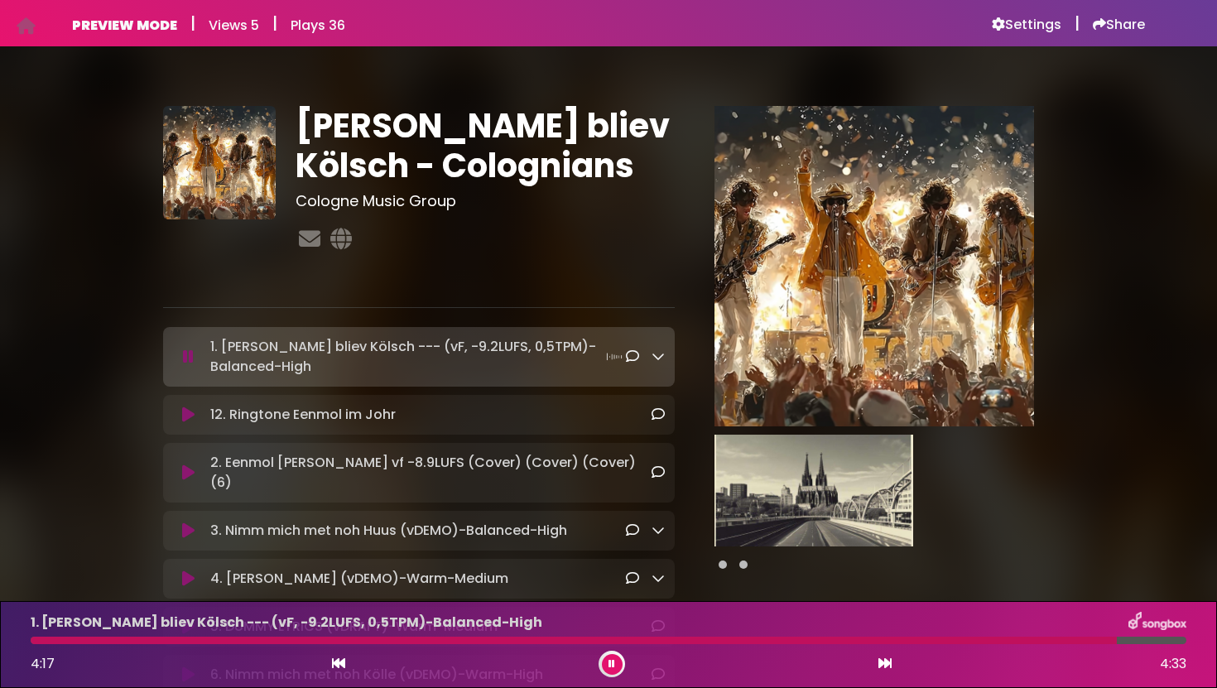
click at [192, 419] on icon at bounding box center [188, 414] width 12 height 17
